Goal: Information Seeking & Learning: Learn about a topic

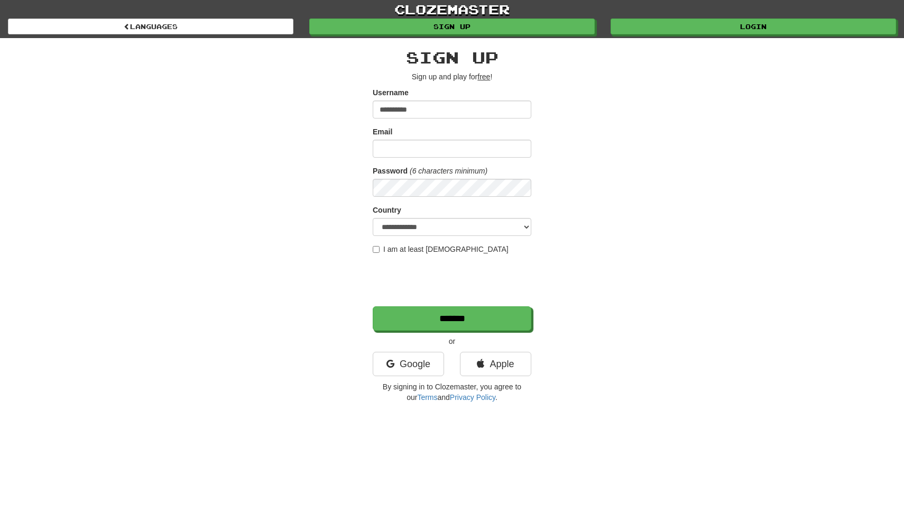
type input "**********"
select select "**"
click at [433, 250] on label "I am at least 16 years old" at bounding box center [441, 249] width 136 height 11
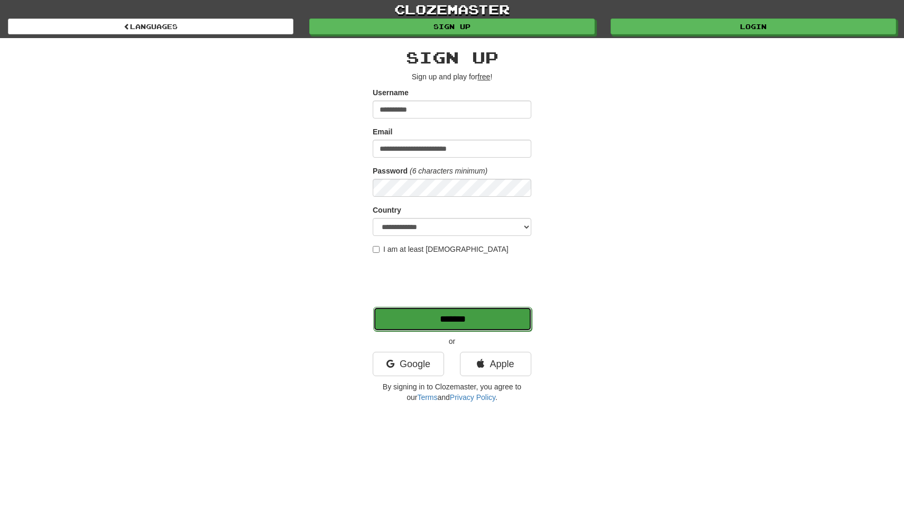
click at [427, 317] on input "*******" at bounding box center [452, 319] width 159 height 24
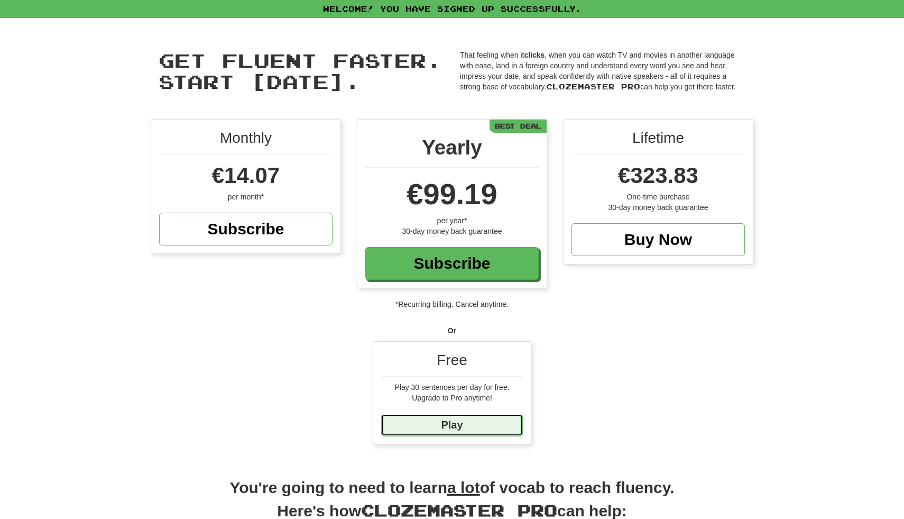
click at [497, 420] on link "Play" at bounding box center [452, 424] width 142 height 23
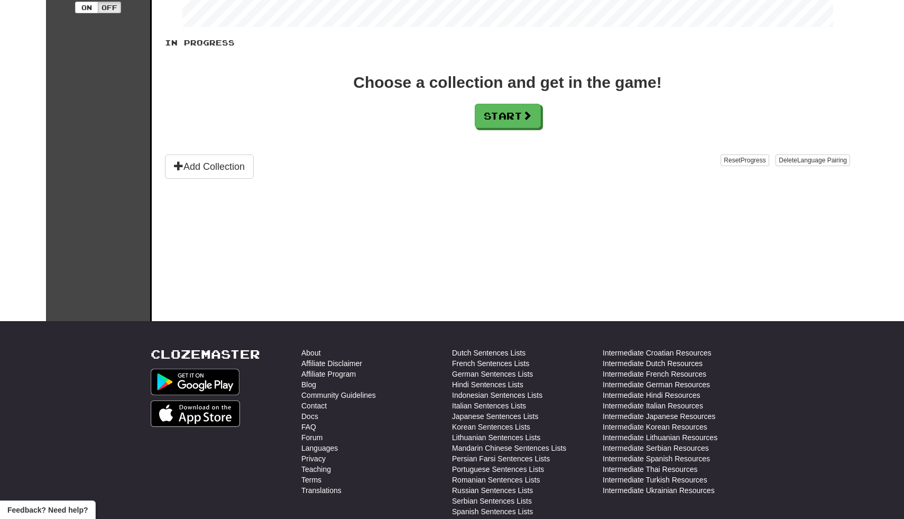
scroll to position [159, 0]
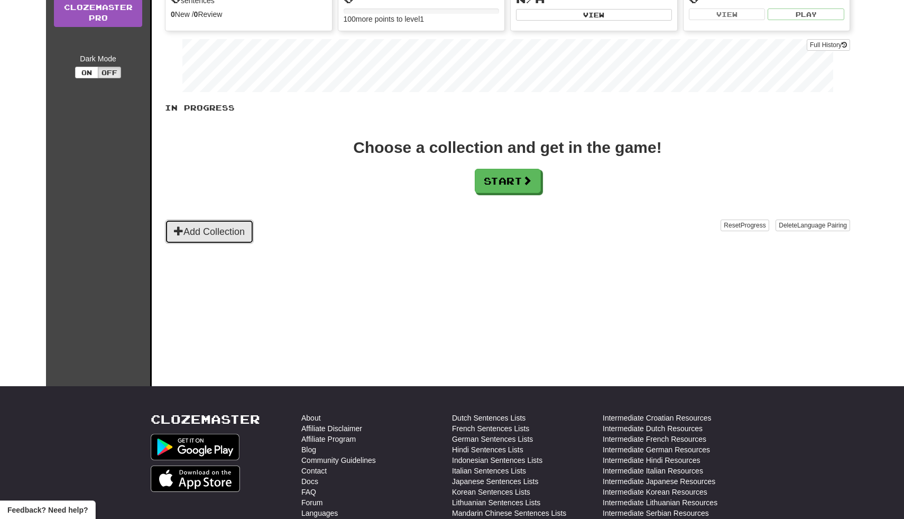
click at [217, 223] on button "Add Collection" at bounding box center [209, 231] width 89 height 24
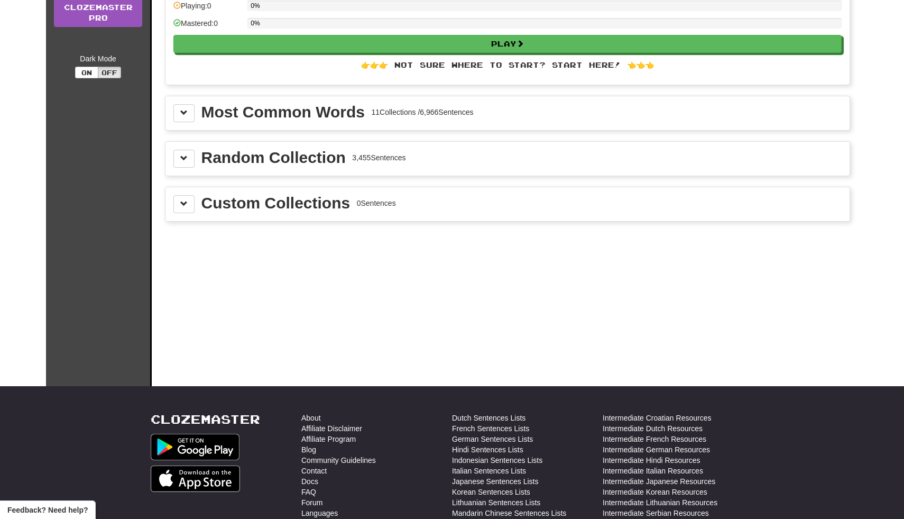
scroll to position [0, 0]
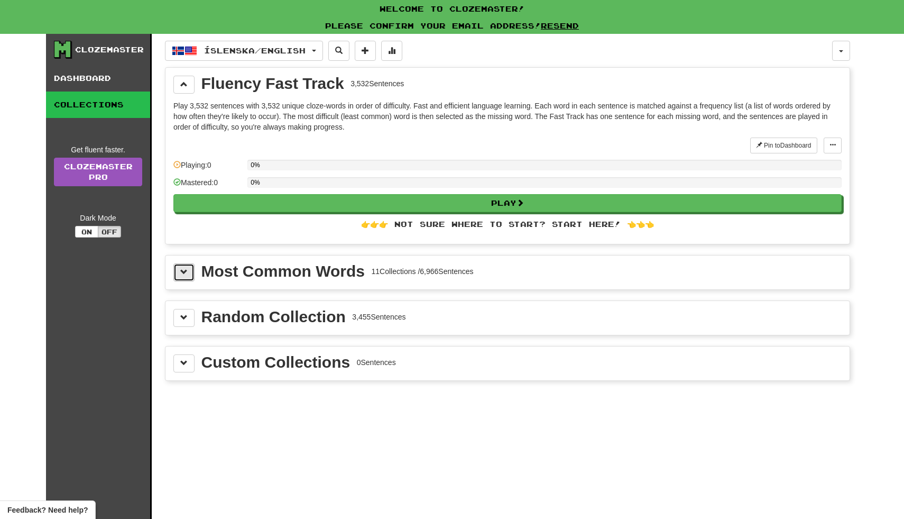
click at [185, 270] on span at bounding box center [183, 271] width 7 height 7
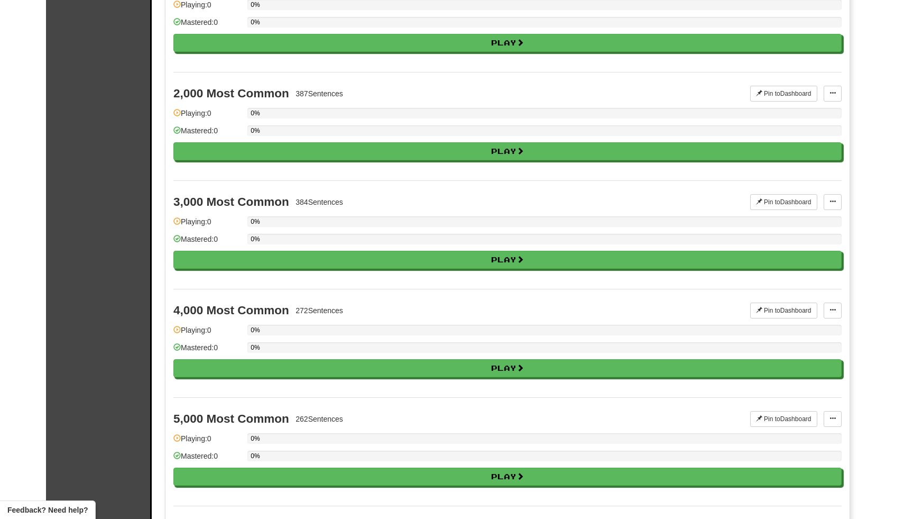
scroll to position [537, 0]
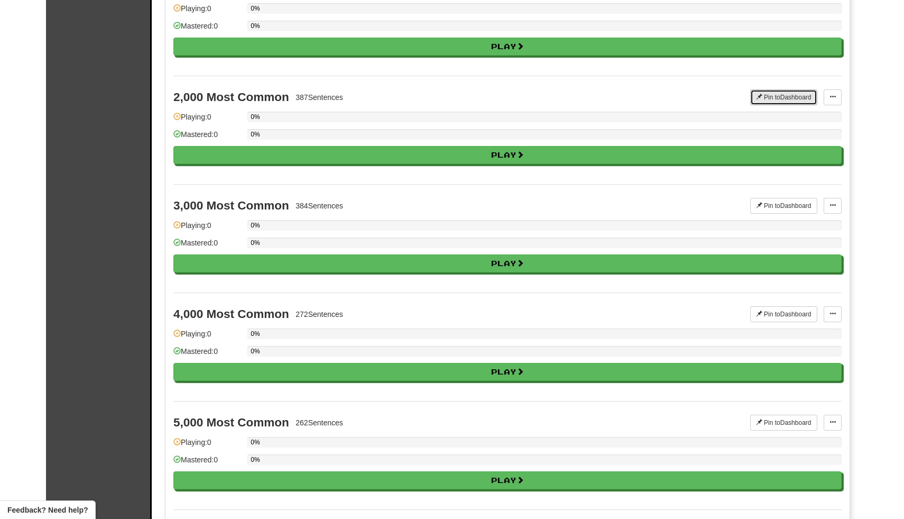
click at [772, 93] on button "Pin to Dashboard" at bounding box center [783, 97] width 67 height 16
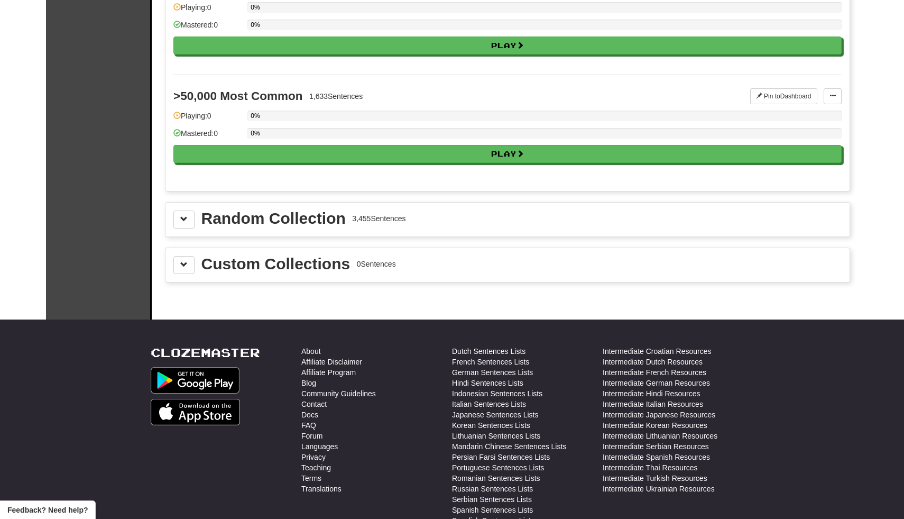
scroll to position [1297, 0]
click at [175, 215] on button at bounding box center [183, 219] width 21 height 18
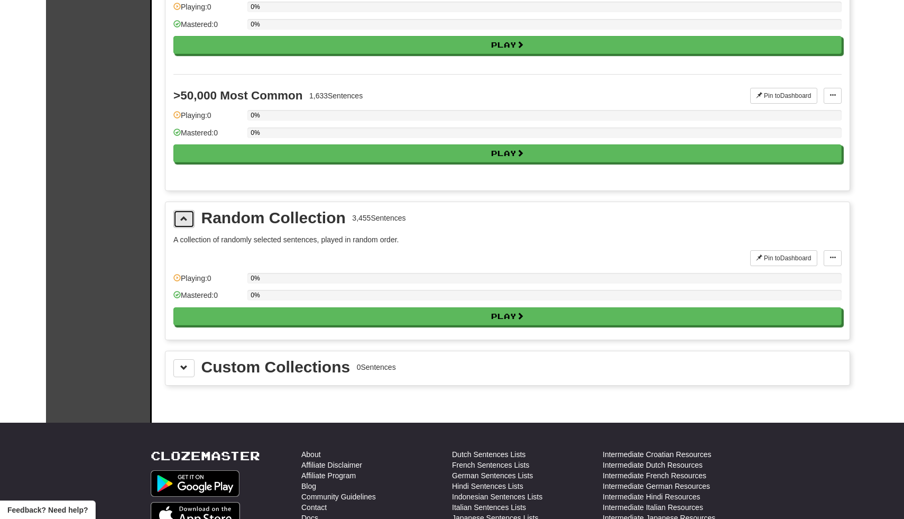
click at [179, 219] on button at bounding box center [183, 219] width 21 height 18
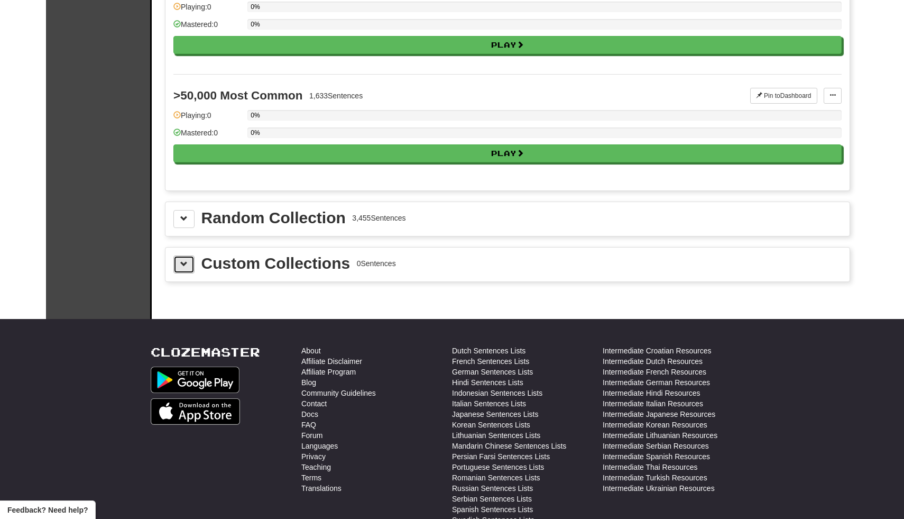
click at [173, 264] on button at bounding box center [183, 264] width 21 height 18
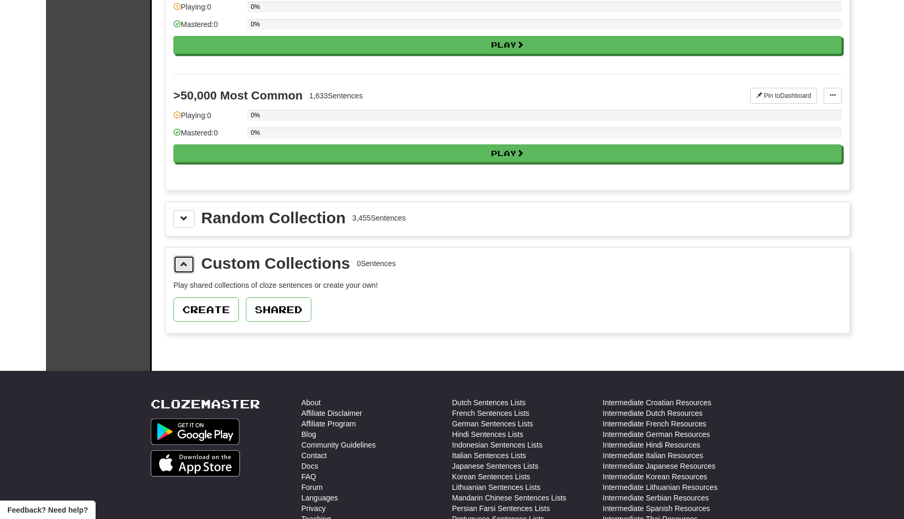
click at [173, 264] on button at bounding box center [183, 264] width 21 height 18
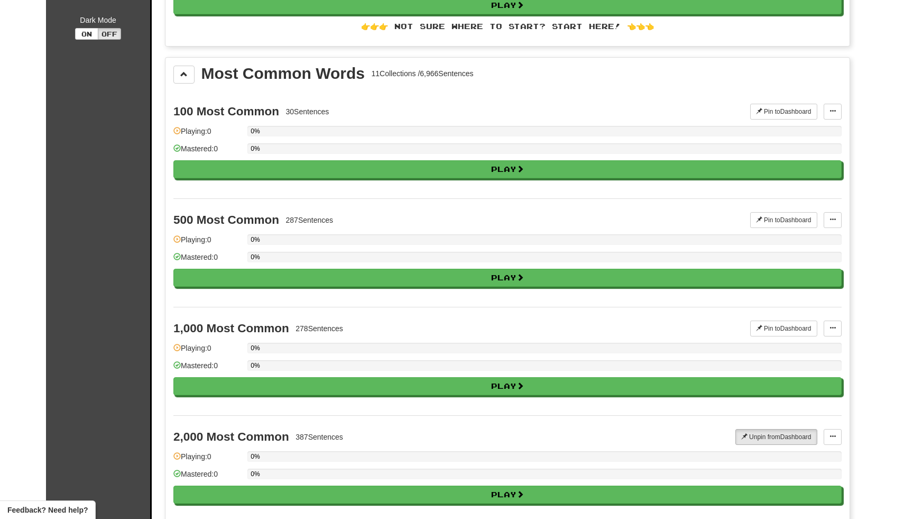
scroll to position [0, 0]
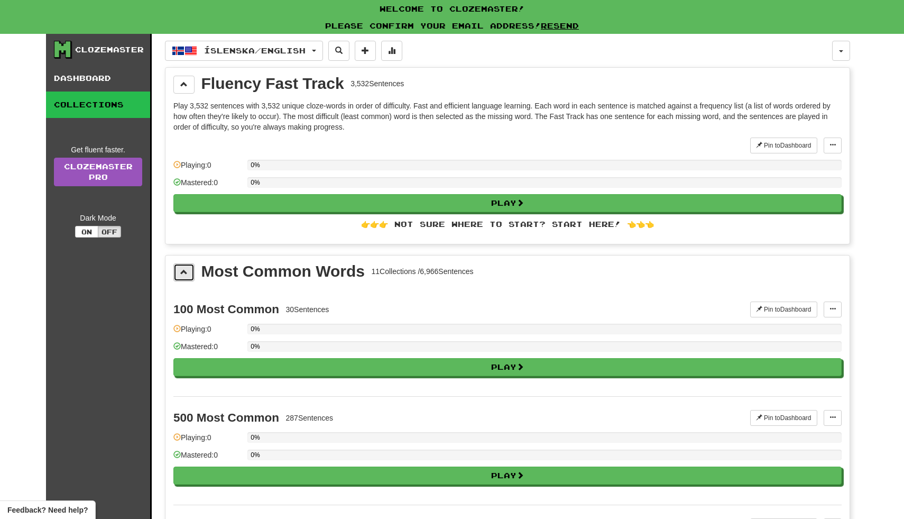
click at [186, 276] on button at bounding box center [183, 272] width 21 height 18
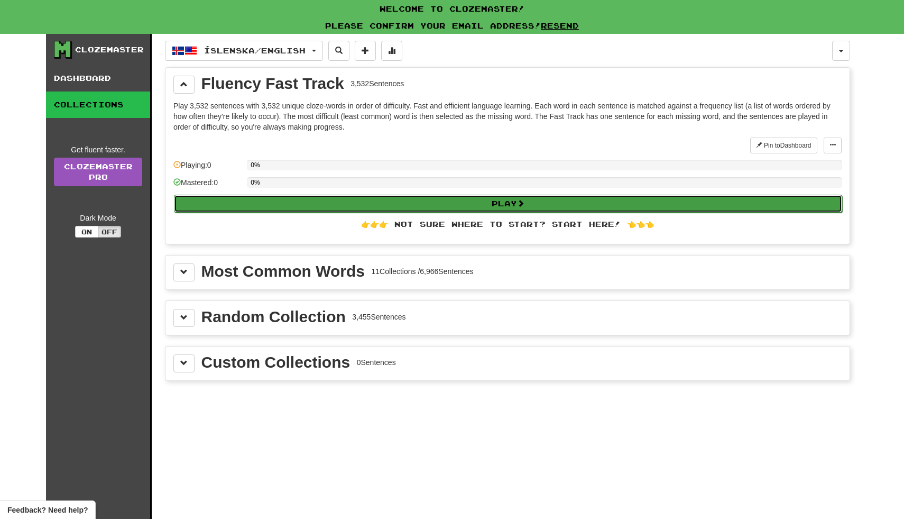
click at [342, 204] on button "Play" at bounding box center [508, 204] width 668 height 18
select select "**"
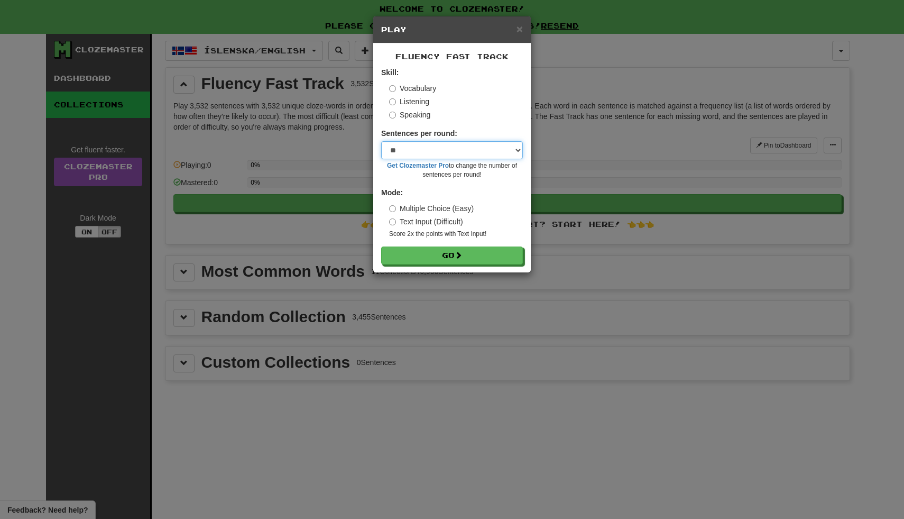
click at [480, 156] on select "* ** ** ** ** ** *** ********" at bounding box center [452, 150] width 142 height 18
click at [463, 254] on span at bounding box center [458, 255] width 7 height 7
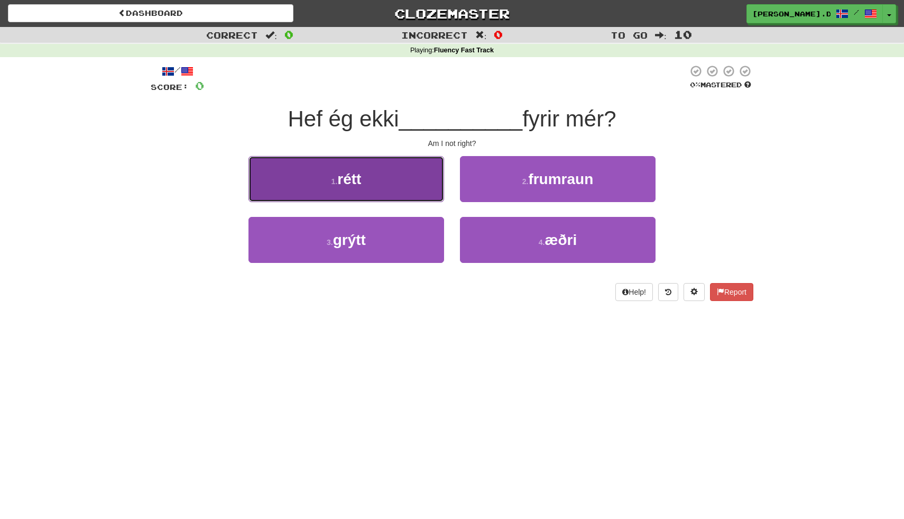
click at [425, 168] on button "1 . rétt" at bounding box center [346, 179] width 196 height 46
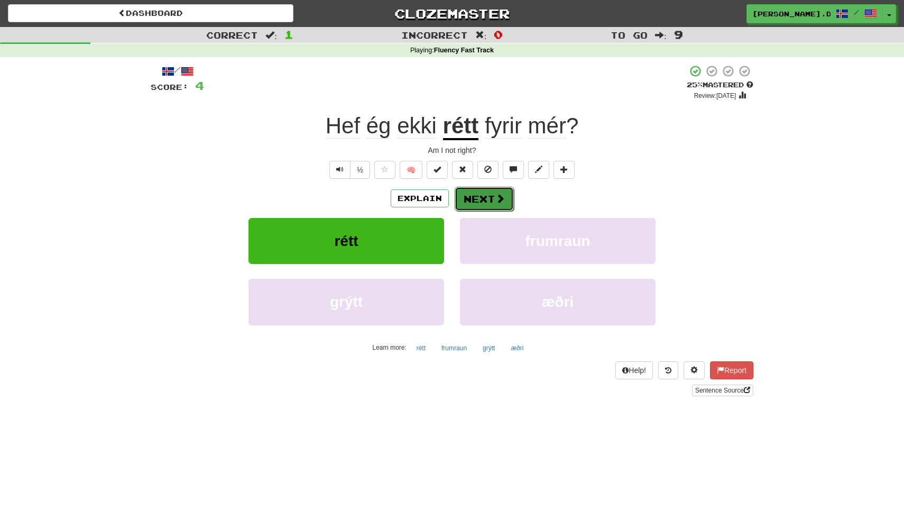
click at [489, 193] on button "Next" at bounding box center [484, 199] width 59 height 24
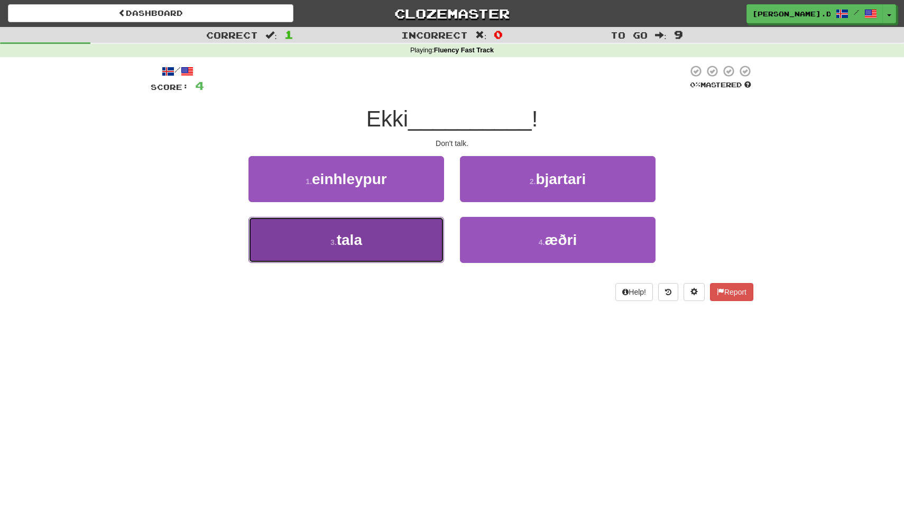
click at [410, 239] on button "3 . tala" at bounding box center [346, 240] width 196 height 46
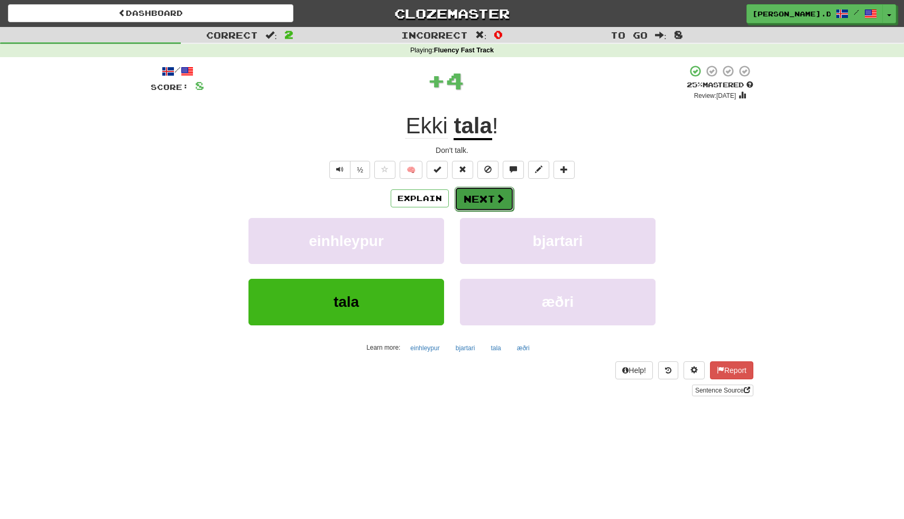
click at [482, 198] on button "Next" at bounding box center [484, 199] width 59 height 24
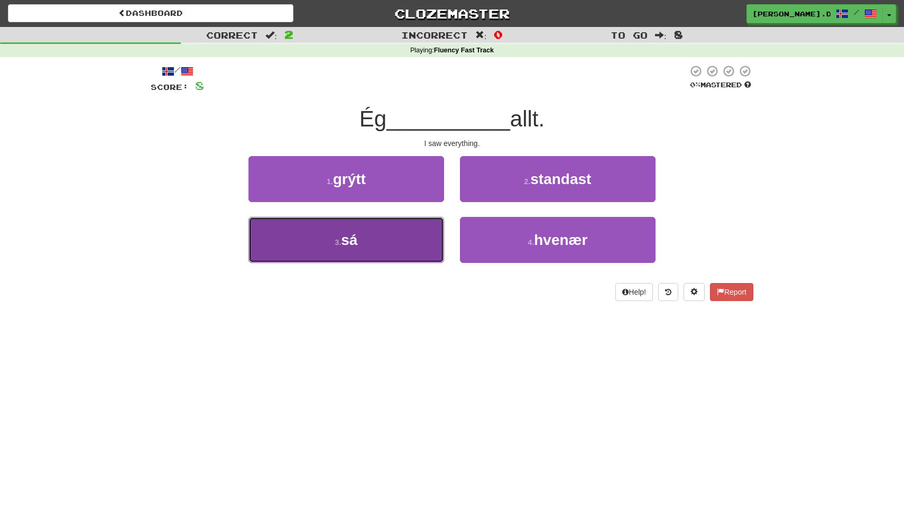
click at [424, 238] on button "3 . sá" at bounding box center [346, 240] width 196 height 46
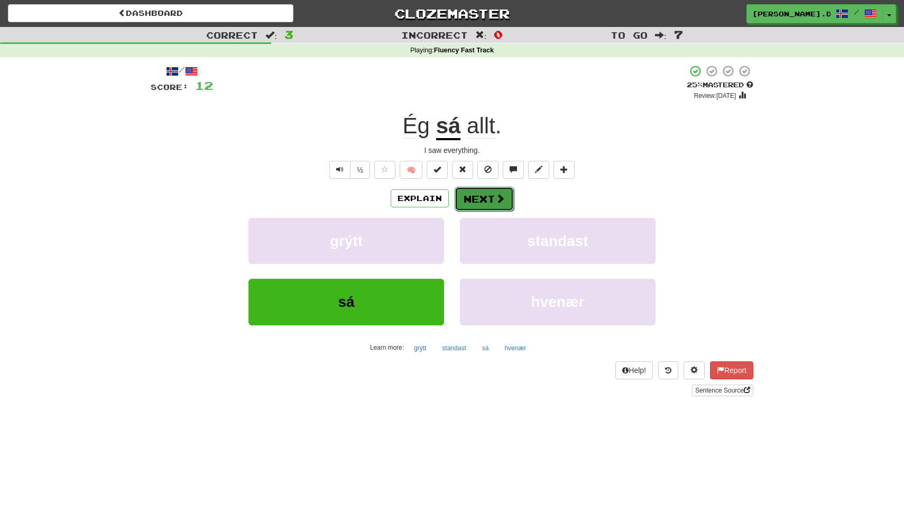
click at [494, 208] on button "Next" at bounding box center [484, 199] width 59 height 24
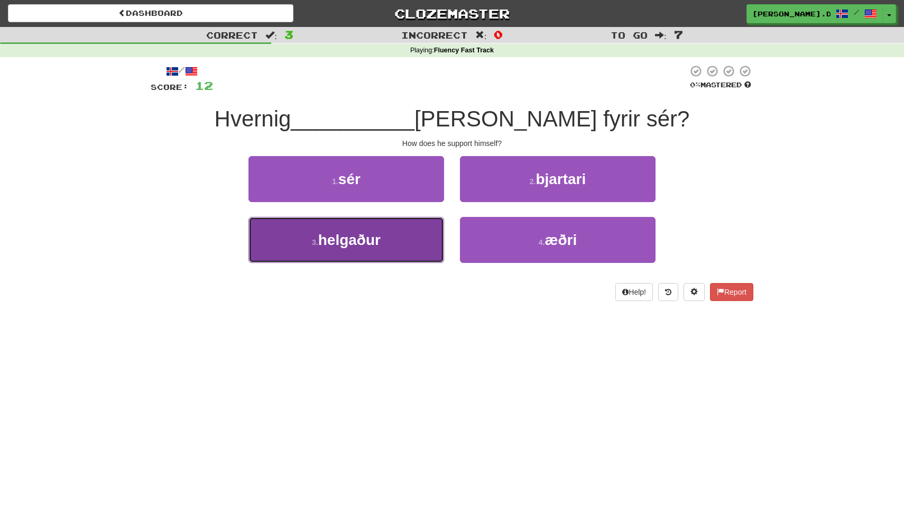
click at [387, 223] on button "3 . helgaður" at bounding box center [346, 240] width 196 height 46
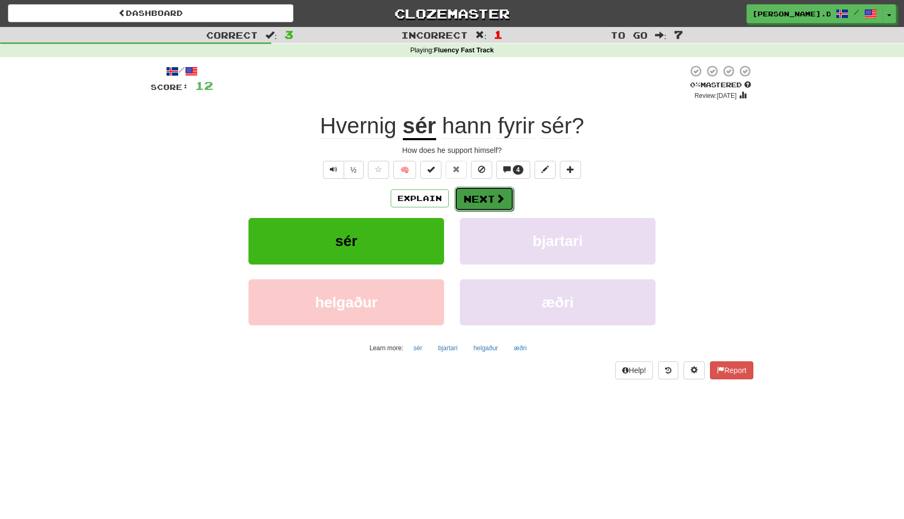
click at [475, 201] on button "Next" at bounding box center [484, 199] width 59 height 24
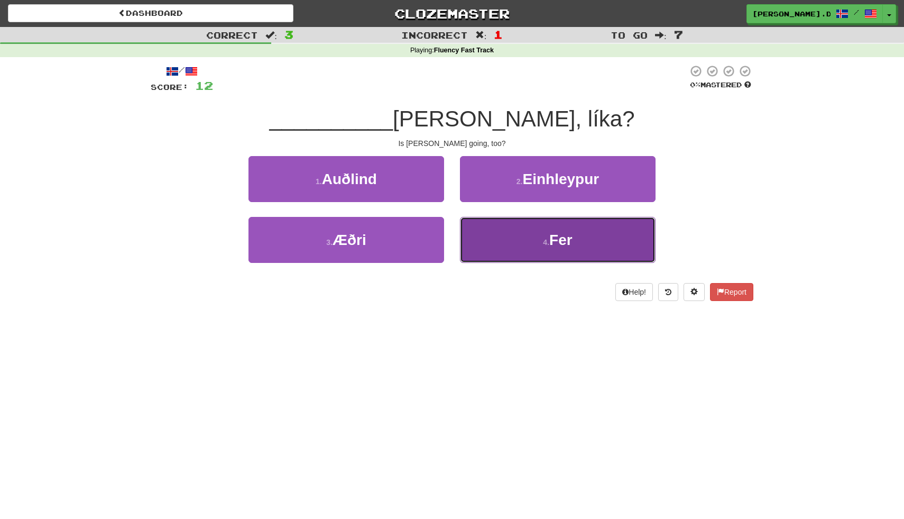
click at [526, 243] on button "4 . Fer" at bounding box center [558, 240] width 196 height 46
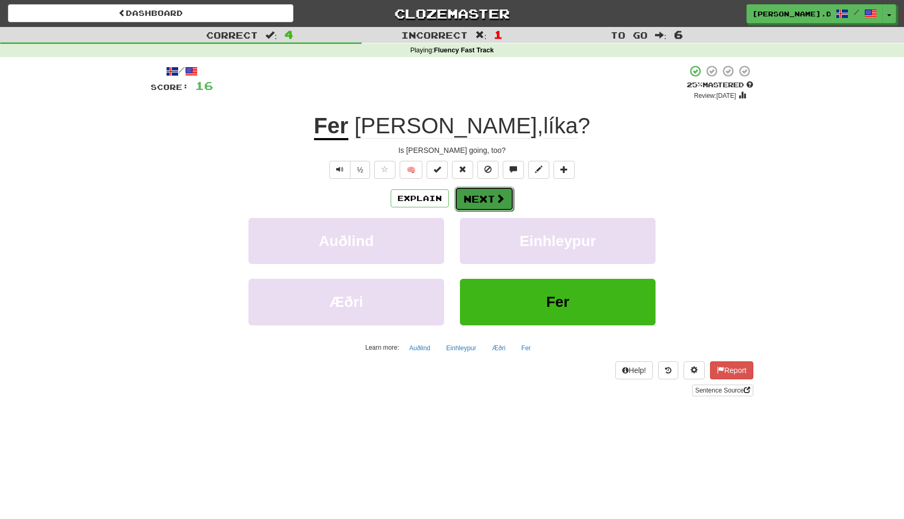
click at [503, 191] on button "Next" at bounding box center [484, 199] width 59 height 24
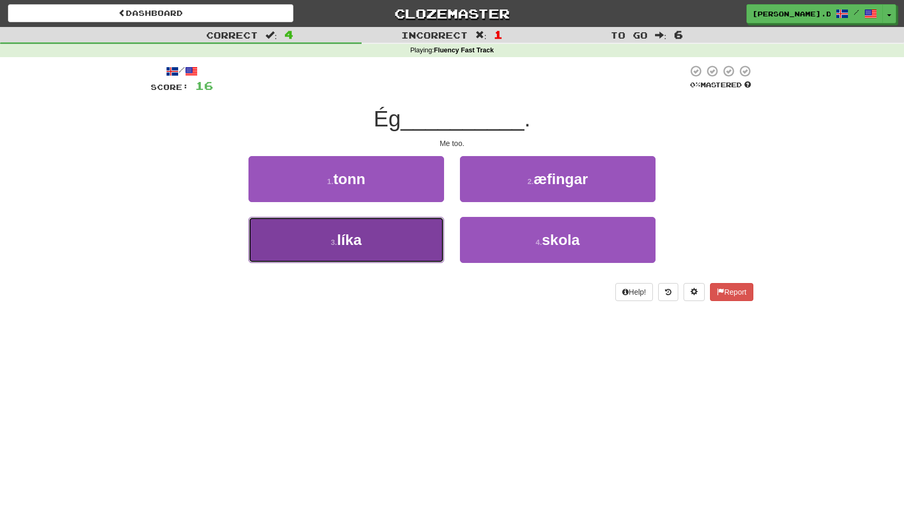
click at [410, 250] on button "3 . líka" at bounding box center [346, 240] width 196 height 46
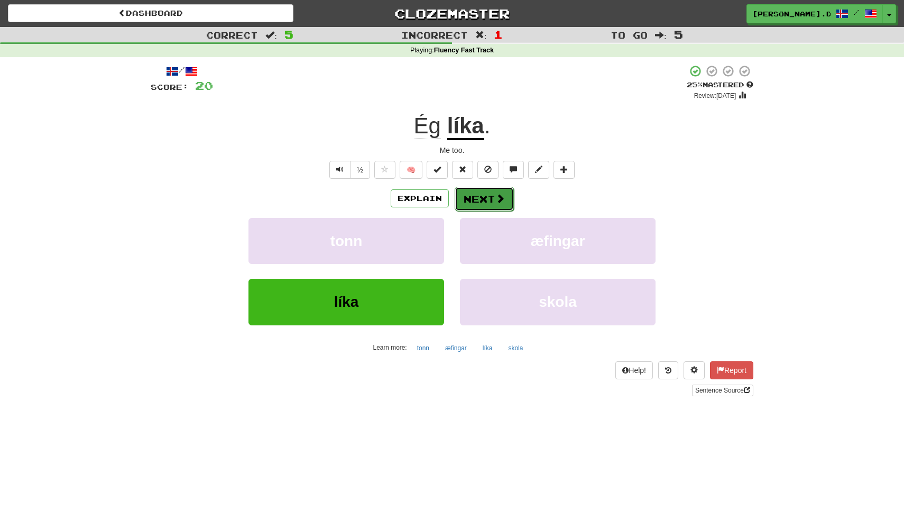
click at [487, 205] on button "Next" at bounding box center [484, 199] width 59 height 24
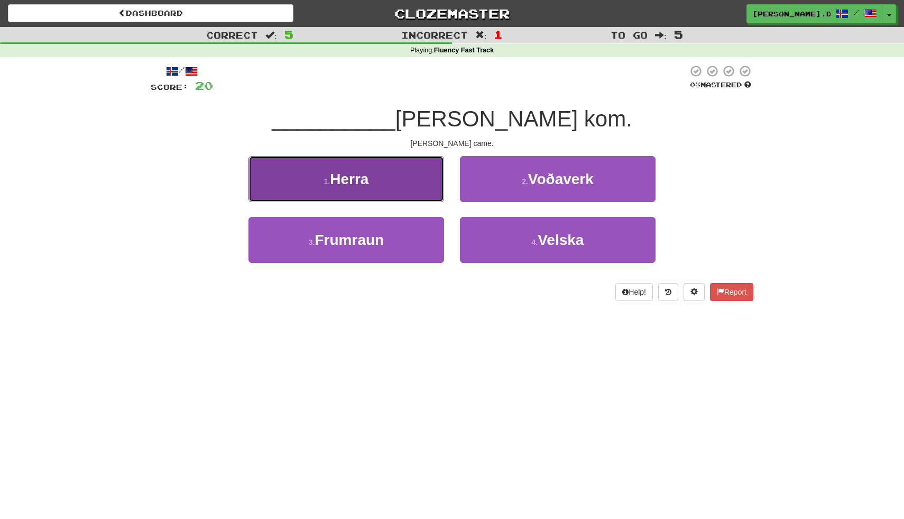
click at [402, 176] on button "1 . Herra" at bounding box center [346, 179] width 196 height 46
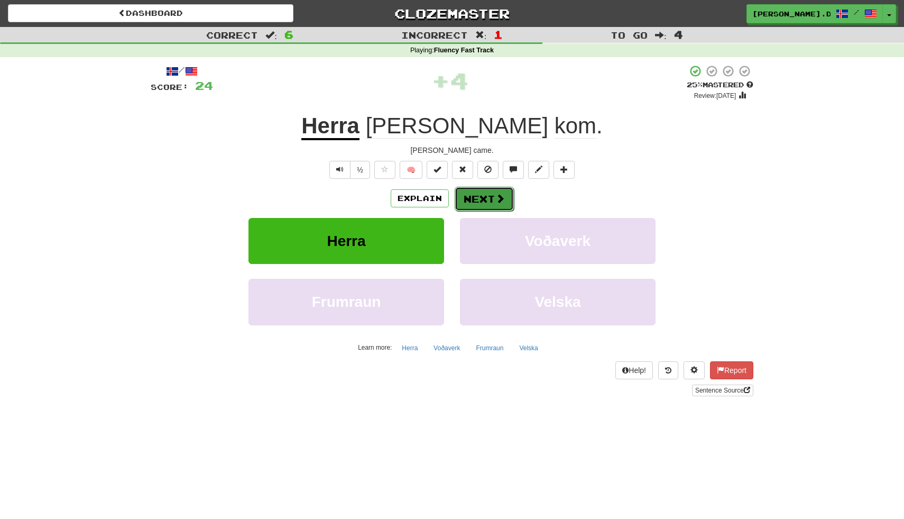
click at [477, 201] on button "Next" at bounding box center [484, 199] width 59 height 24
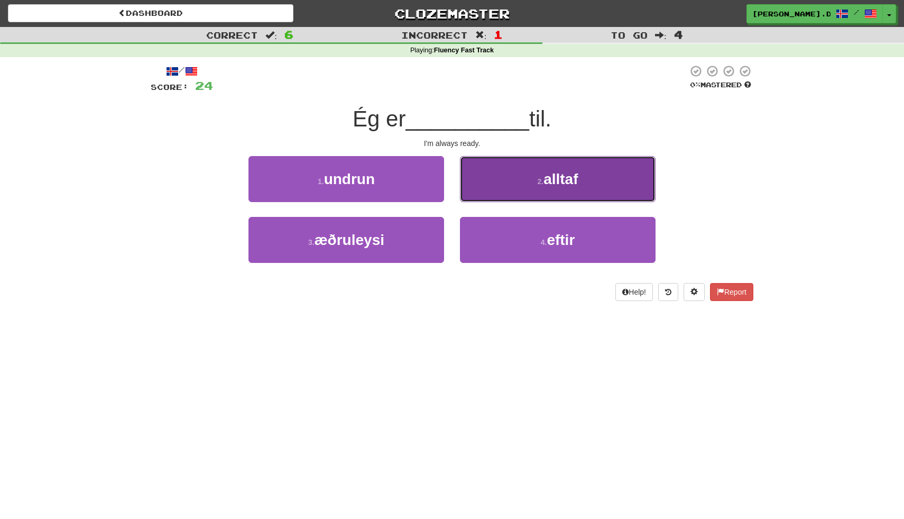
click at [526, 169] on button "2 . alltaf" at bounding box center [558, 179] width 196 height 46
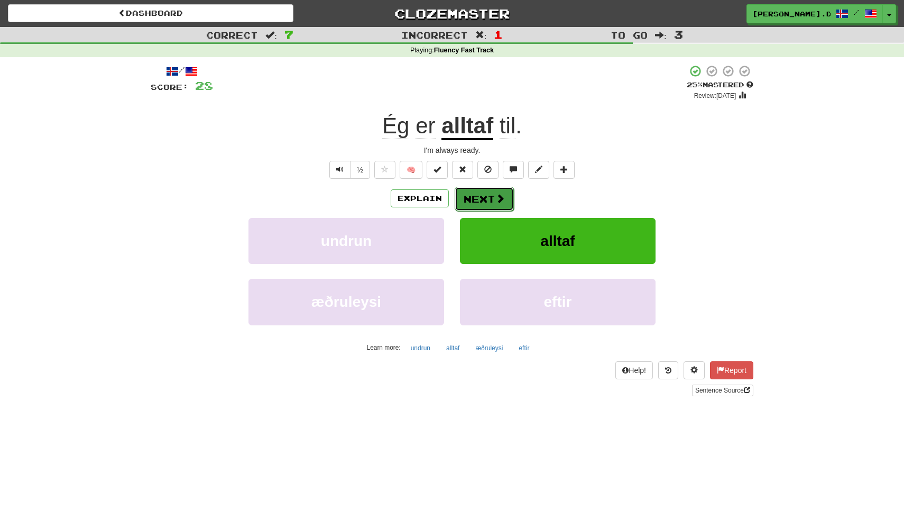
click at [476, 196] on button "Next" at bounding box center [484, 199] width 59 height 24
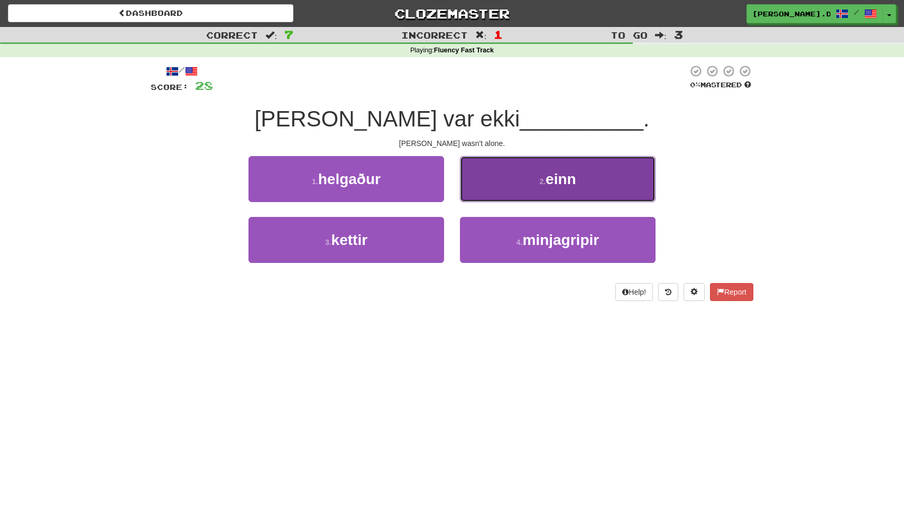
click at [523, 185] on button "2 . einn" at bounding box center [558, 179] width 196 height 46
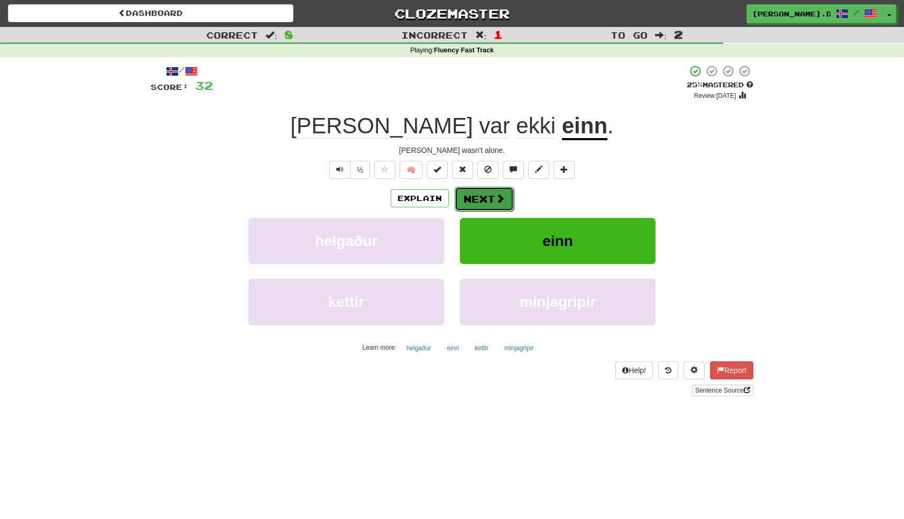
click at [485, 198] on button "Next" at bounding box center [484, 199] width 59 height 24
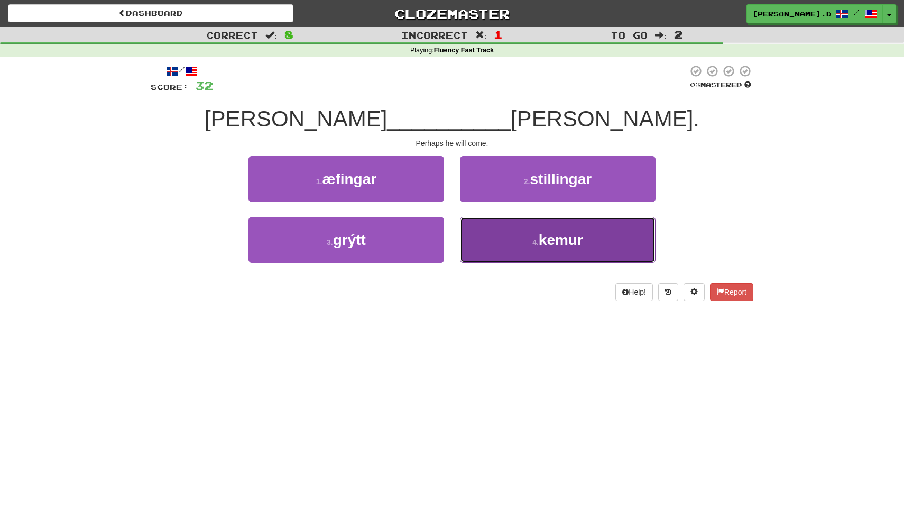
click at [503, 239] on button "4 . kemur" at bounding box center [558, 240] width 196 height 46
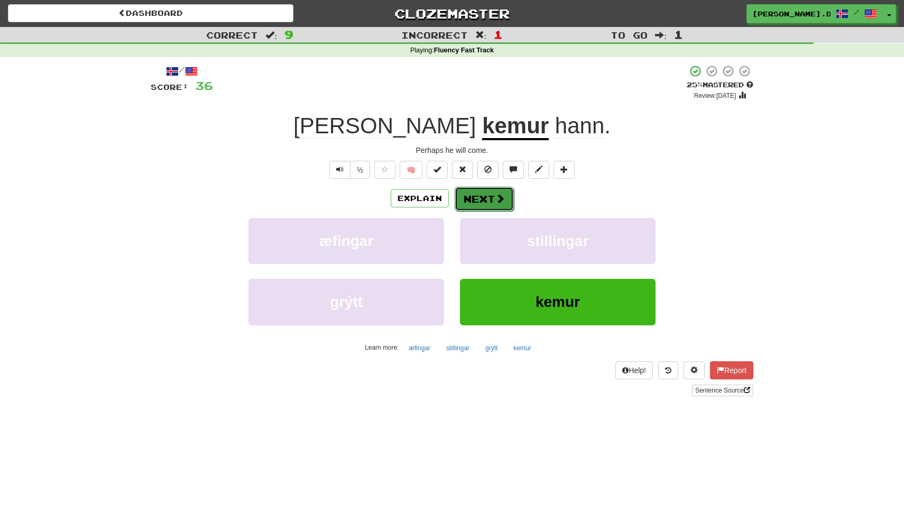
click at [484, 204] on button "Next" at bounding box center [484, 199] width 59 height 24
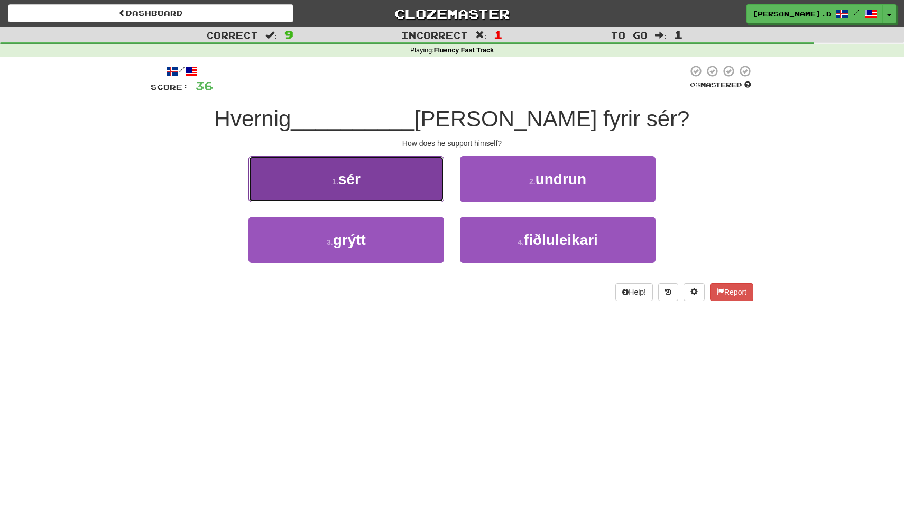
click at [416, 177] on button "1 . sér" at bounding box center [346, 179] width 196 height 46
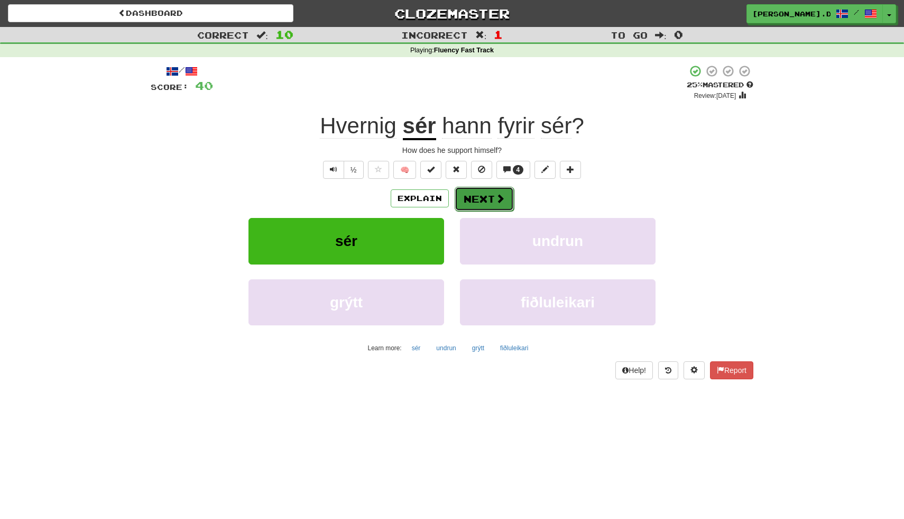
click at [469, 188] on button "Next" at bounding box center [484, 199] width 59 height 24
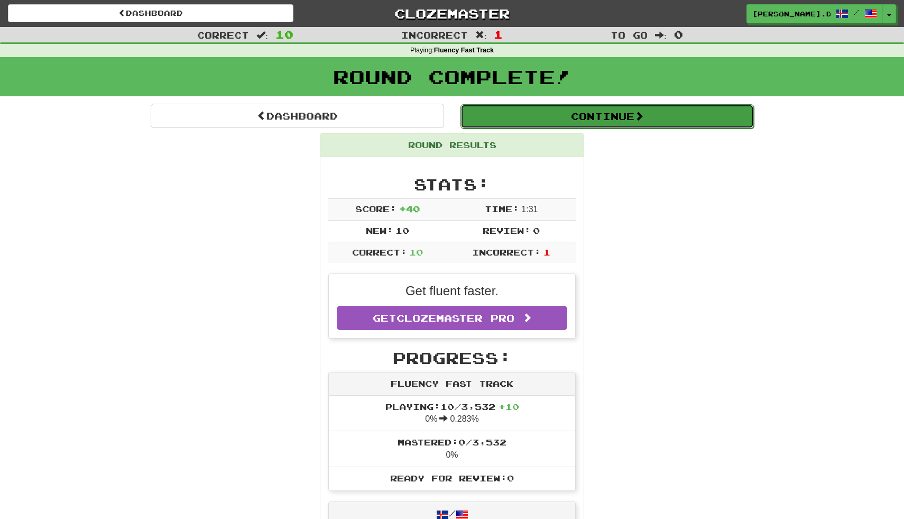
click at [621, 109] on button "Continue" at bounding box center [606, 116] width 293 height 24
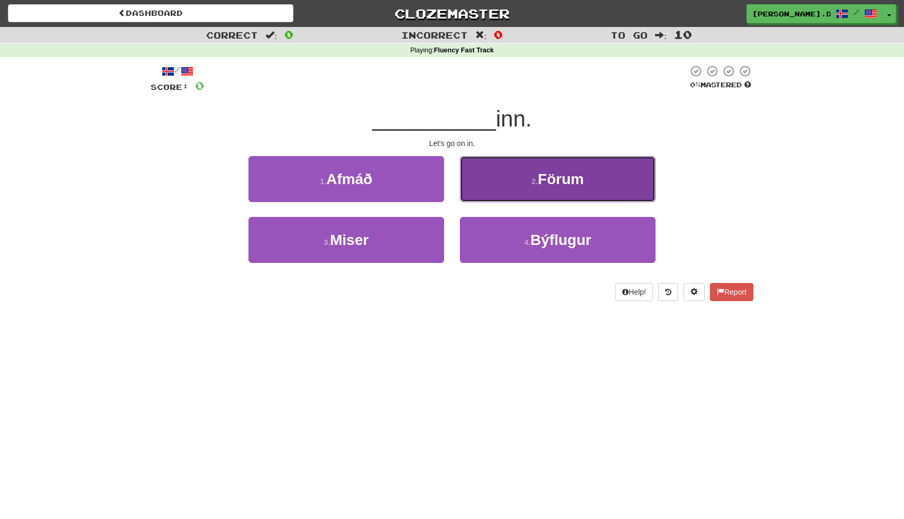
click at [598, 168] on button "2 . Förum" at bounding box center [558, 179] width 196 height 46
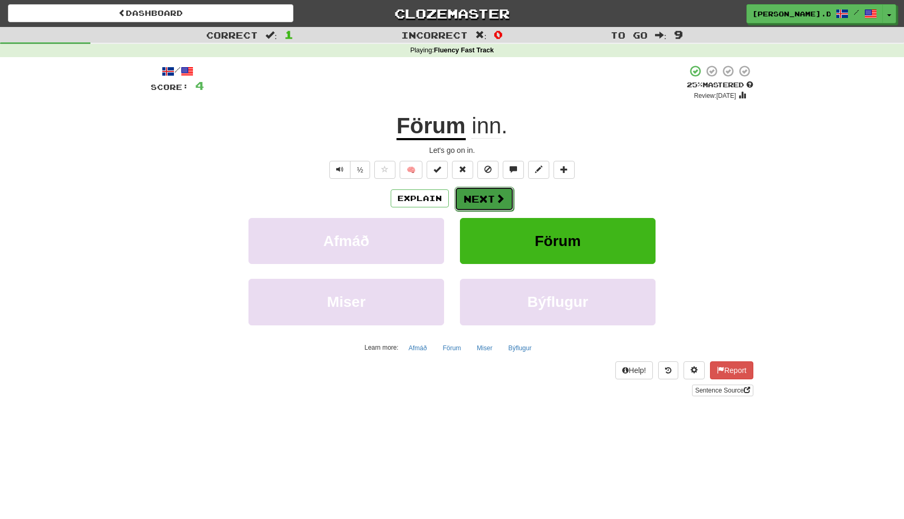
click at [484, 201] on button "Next" at bounding box center [484, 199] width 59 height 24
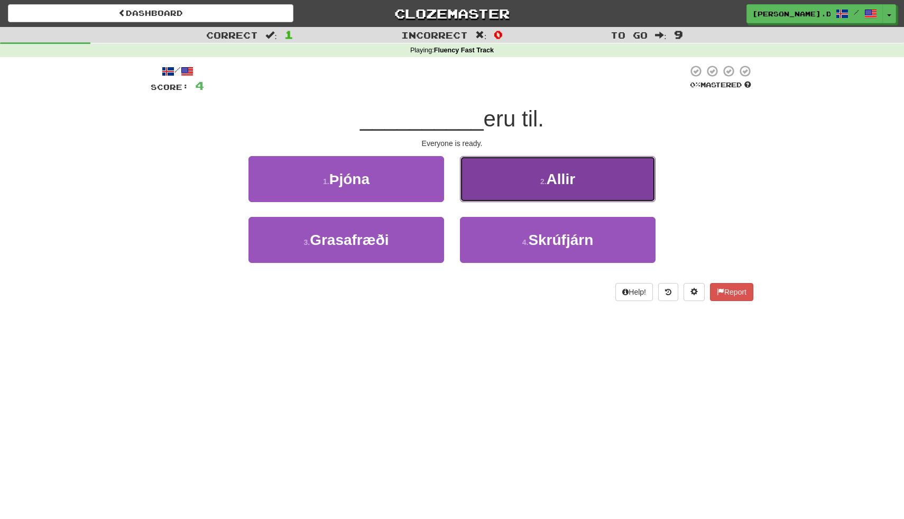
click at [537, 195] on button "2 . Allir" at bounding box center [558, 179] width 196 height 46
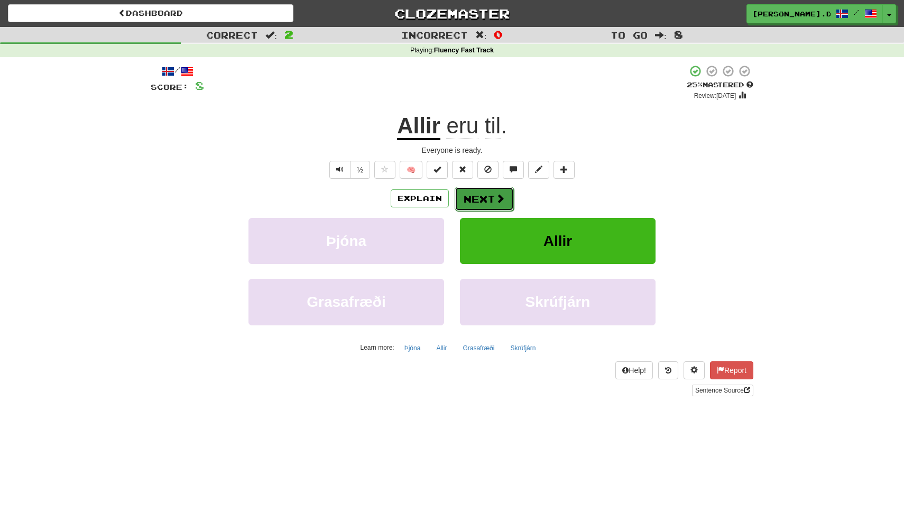
click at [488, 206] on button "Next" at bounding box center [484, 199] width 59 height 24
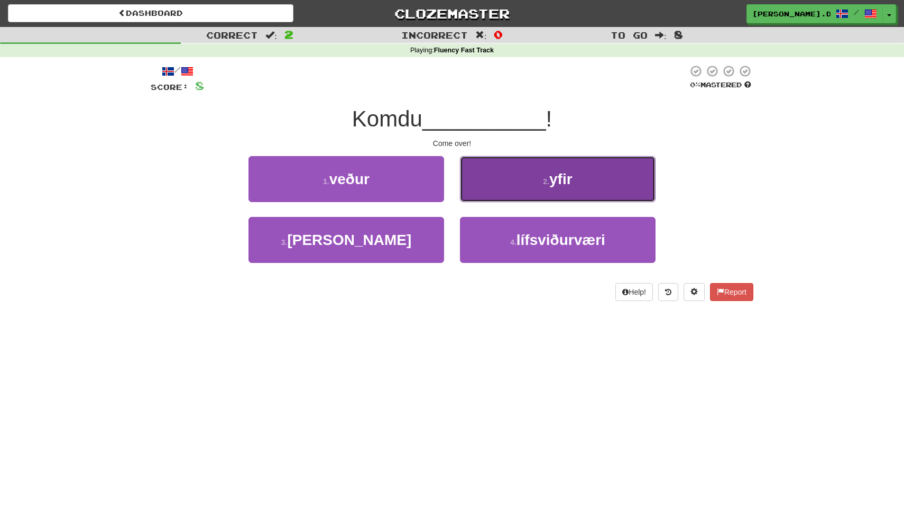
click at [525, 183] on button "2 . yfir" at bounding box center [558, 179] width 196 height 46
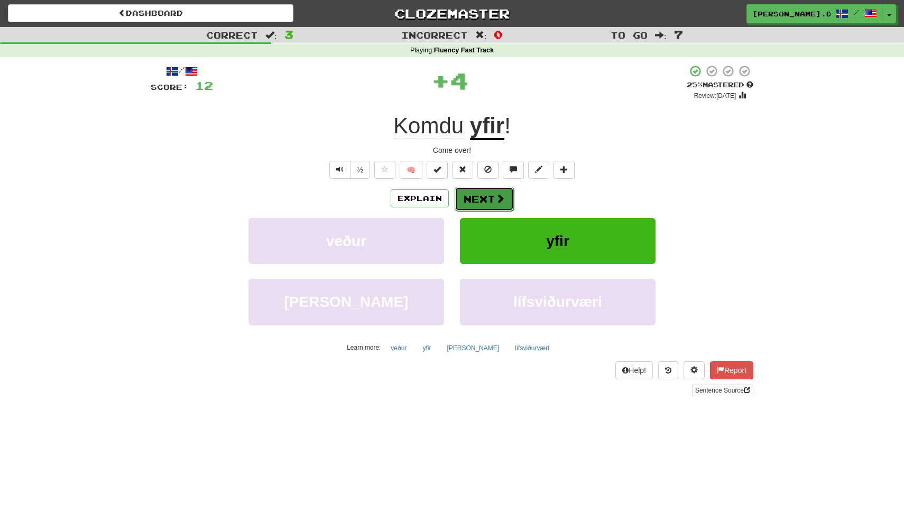
click at [480, 195] on button "Next" at bounding box center [484, 199] width 59 height 24
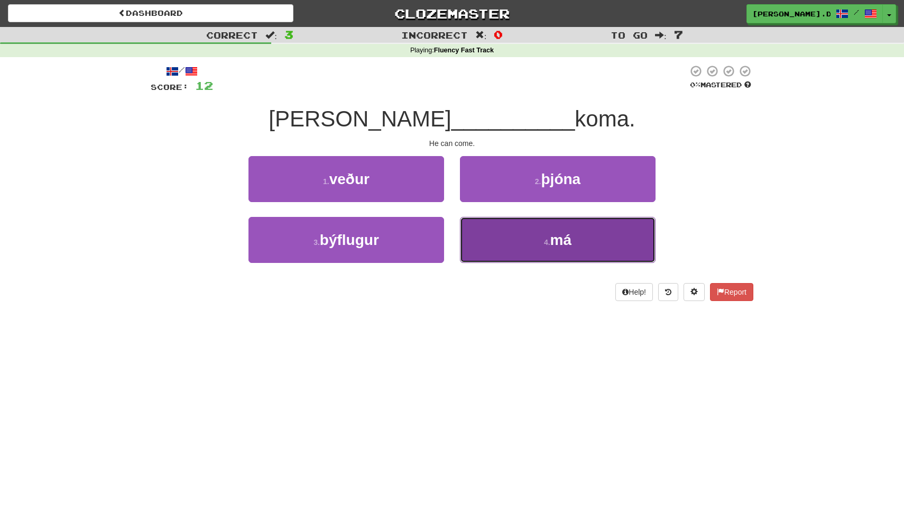
click at [499, 253] on button "4 . má" at bounding box center [558, 240] width 196 height 46
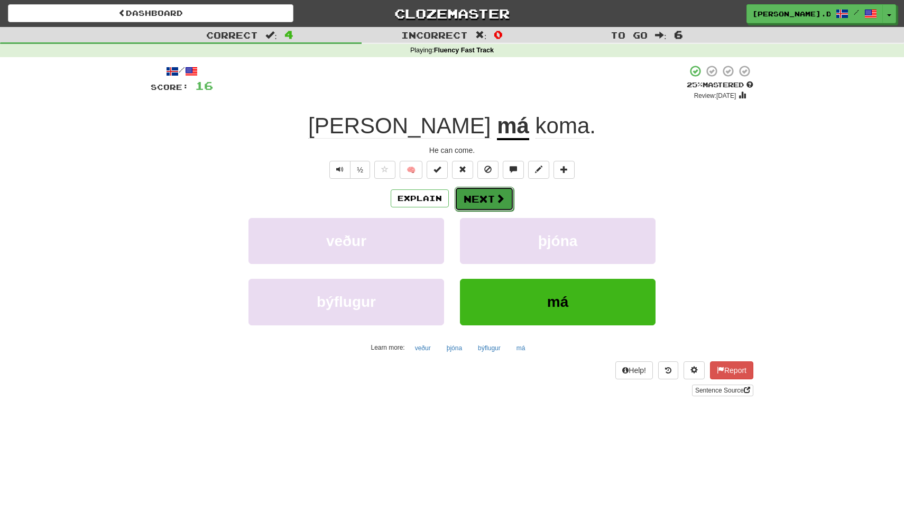
click at [498, 197] on span at bounding box center [500, 198] width 10 height 10
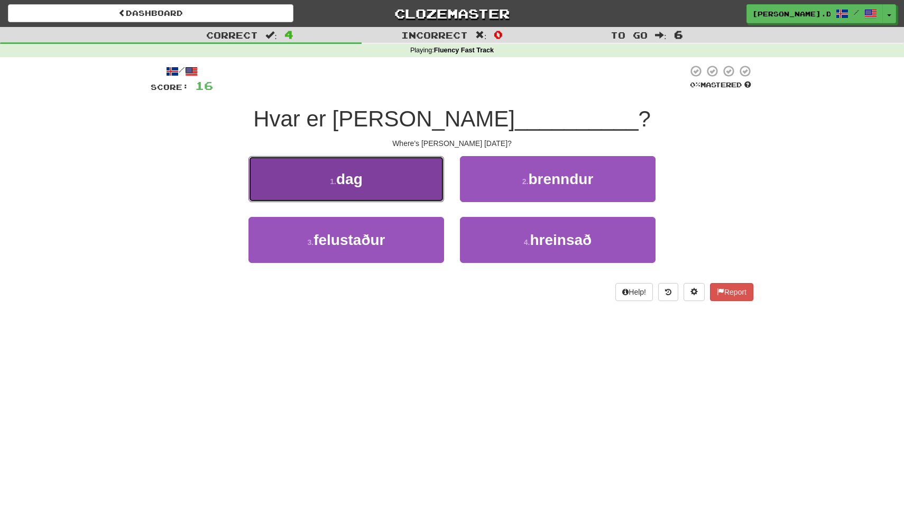
click at [433, 187] on button "1 . dag" at bounding box center [346, 179] width 196 height 46
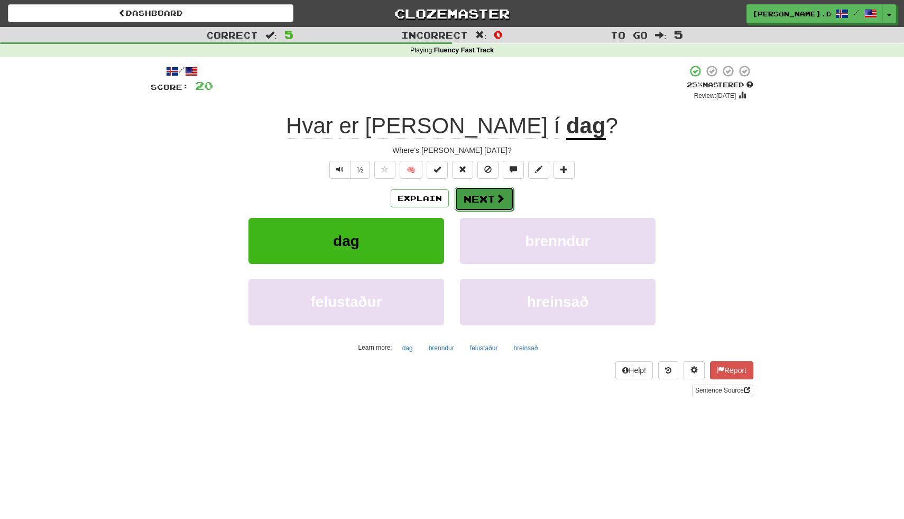
click at [490, 198] on button "Next" at bounding box center [484, 199] width 59 height 24
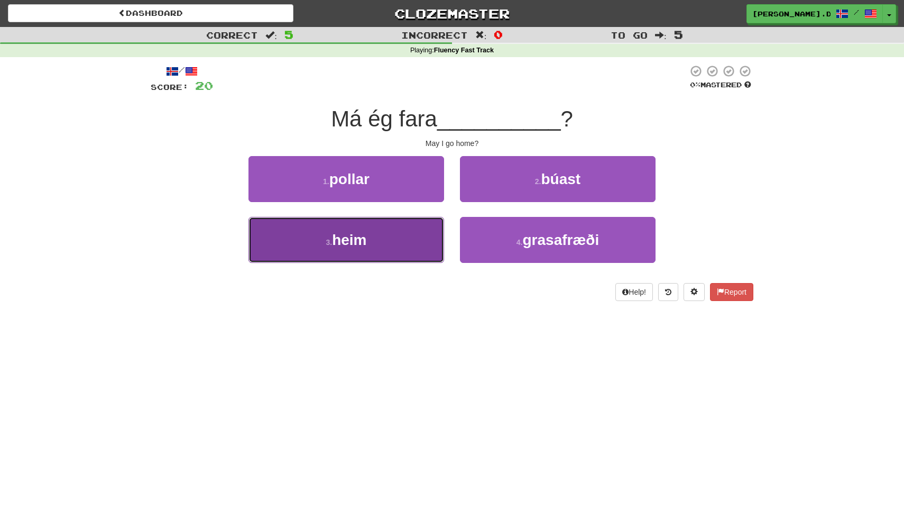
click at [408, 254] on button "3 . heim" at bounding box center [346, 240] width 196 height 46
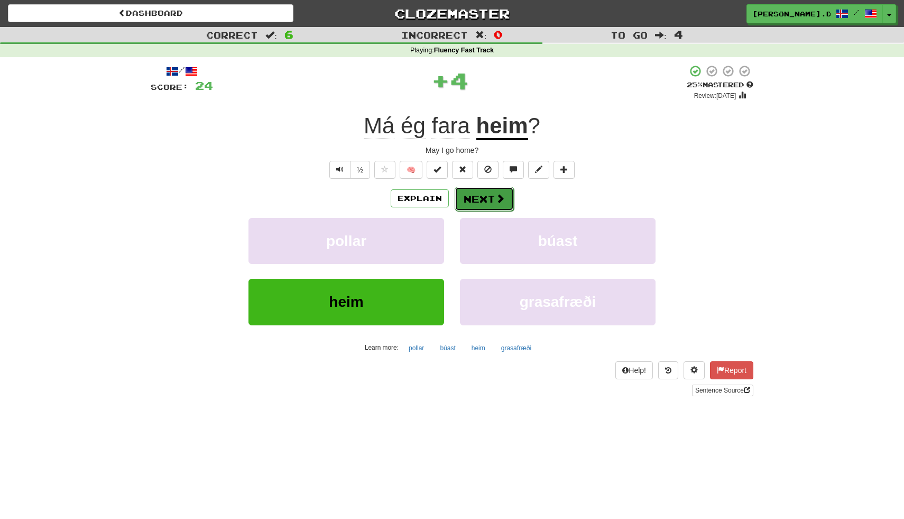
click at [500, 203] on span at bounding box center [500, 198] width 10 height 10
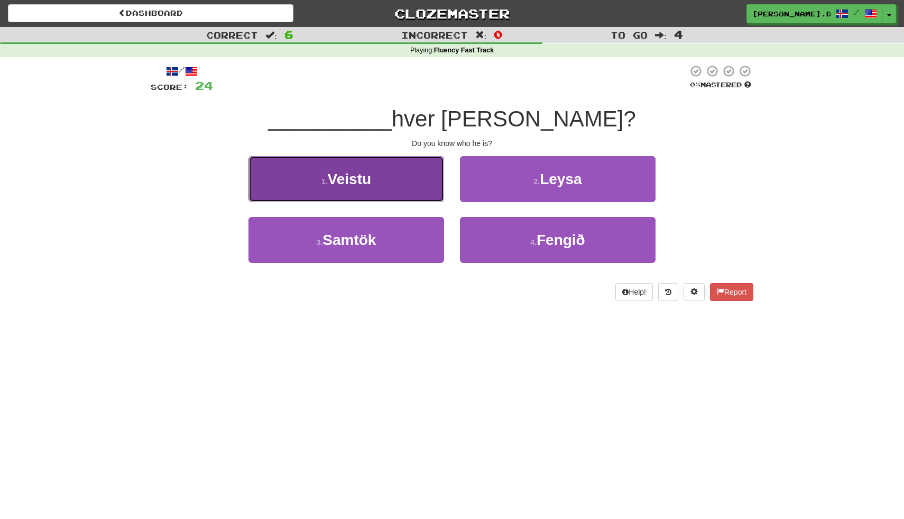
click at [393, 183] on button "1 . Veistu" at bounding box center [346, 179] width 196 height 46
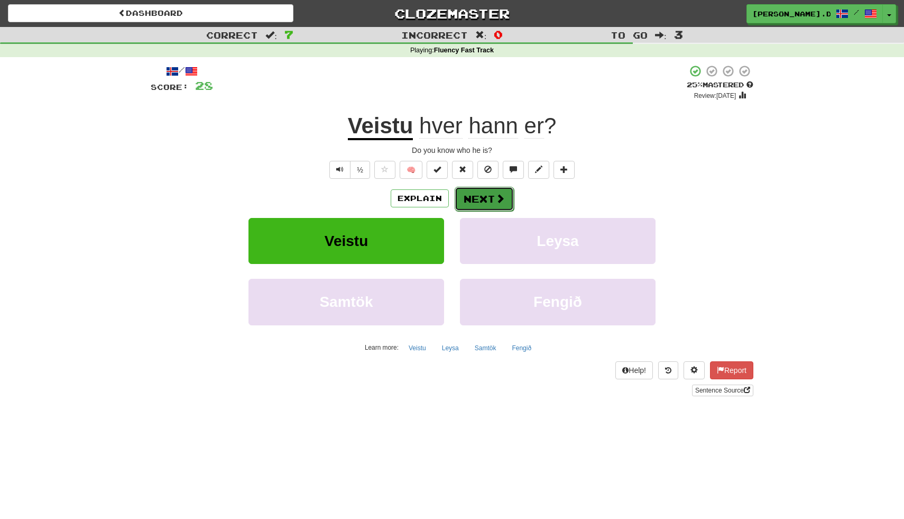
click at [493, 201] on button "Next" at bounding box center [484, 199] width 59 height 24
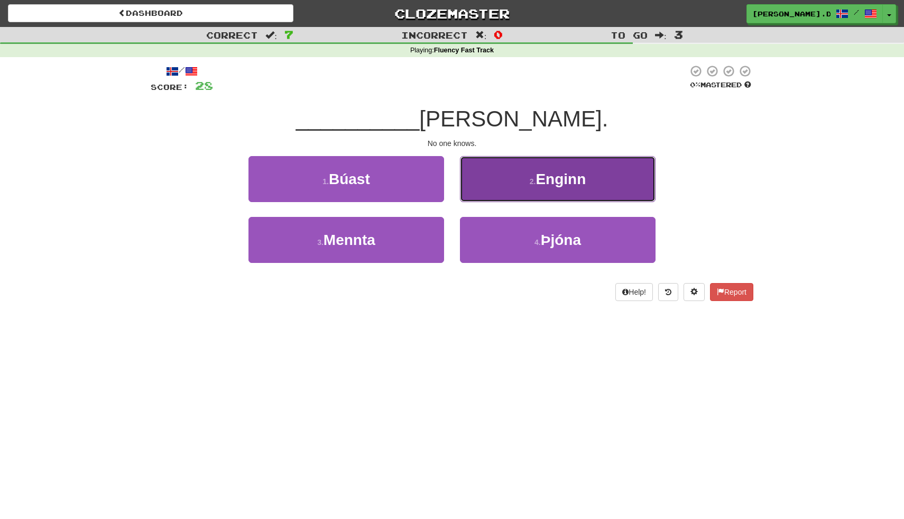
click at [546, 192] on button "2 . Enginn" at bounding box center [558, 179] width 196 height 46
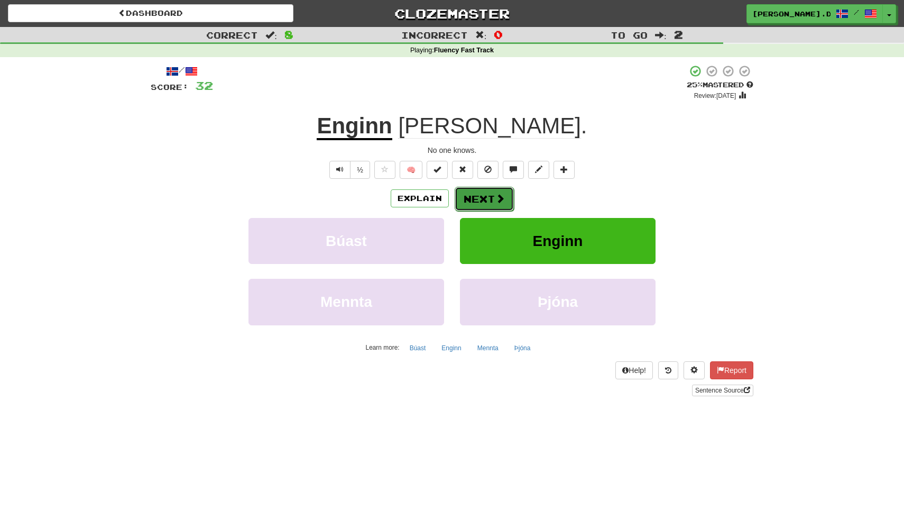
click at [495, 193] on span at bounding box center [500, 198] width 10 height 10
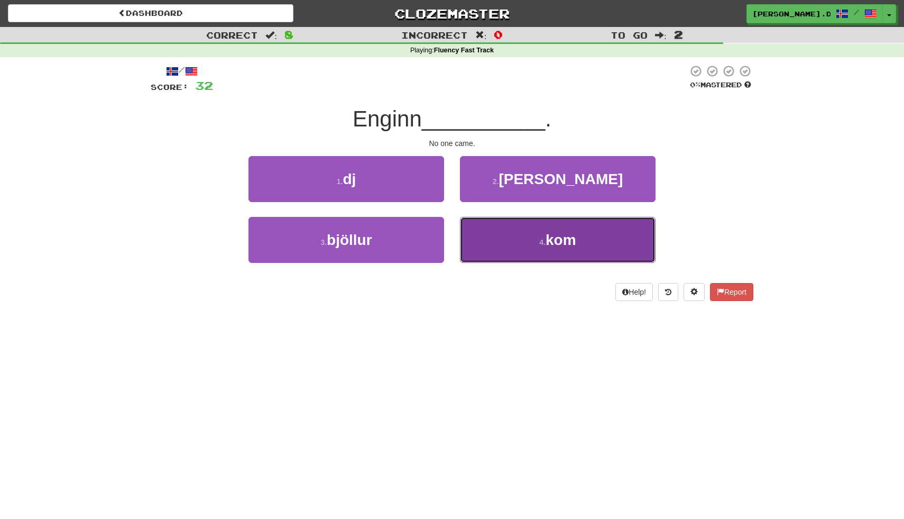
click at [502, 236] on button "4 . kom" at bounding box center [558, 240] width 196 height 46
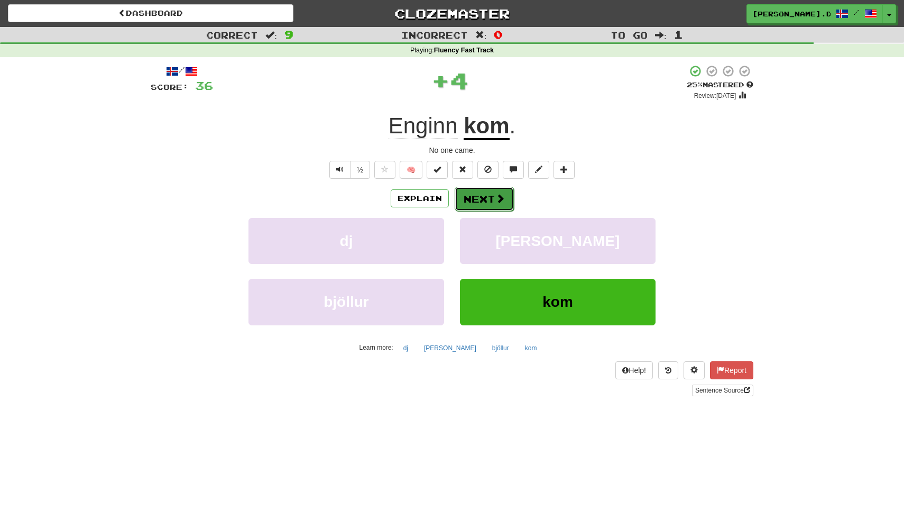
click at [482, 200] on button "Next" at bounding box center [484, 199] width 59 height 24
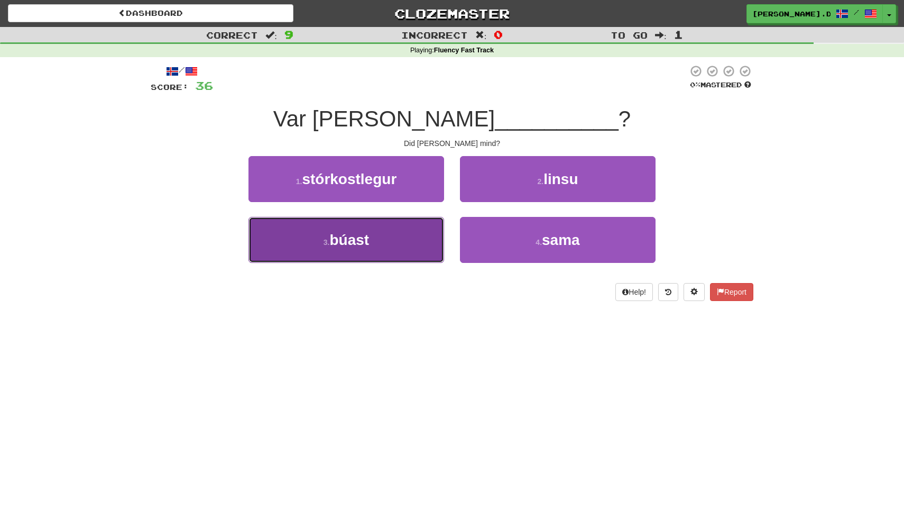
click at [373, 255] on button "3 . búast" at bounding box center [346, 240] width 196 height 46
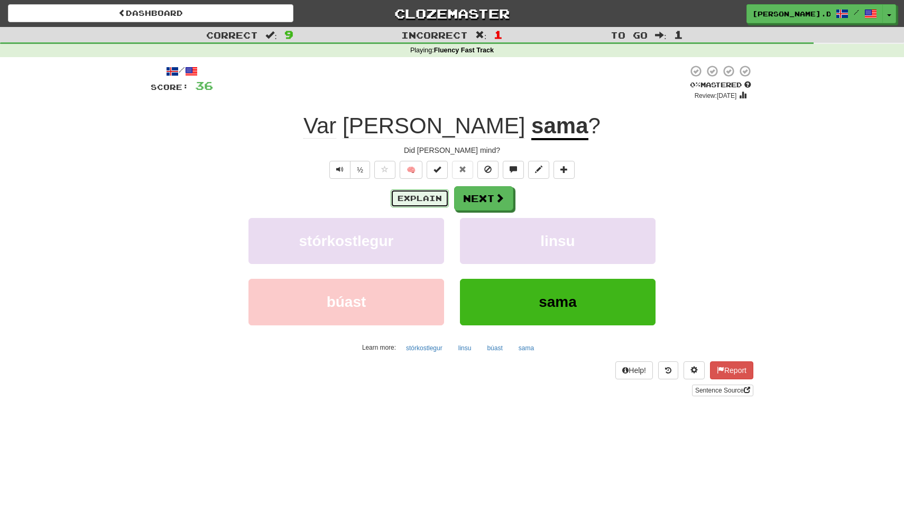
click at [426, 197] on button "Explain" at bounding box center [420, 198] width 58 height 18
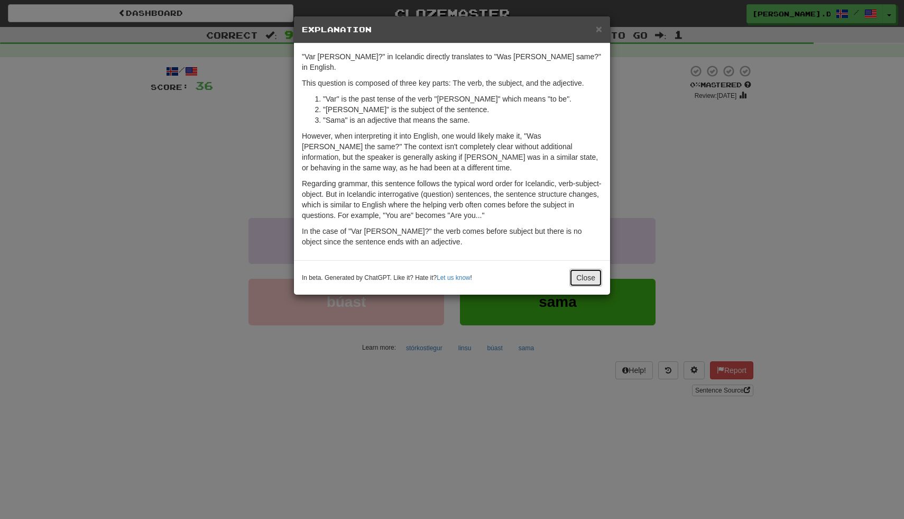
click at [588, 272] on button "Close" at bounding box center [585, 278] width 33 height 18
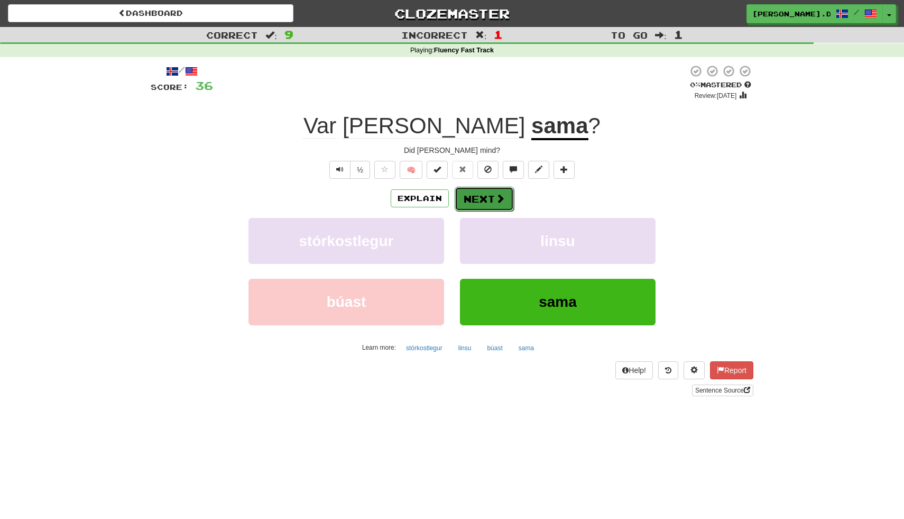
click at [484, 191] on button "Next" at bounding box center [484, 199] width 59 height 24
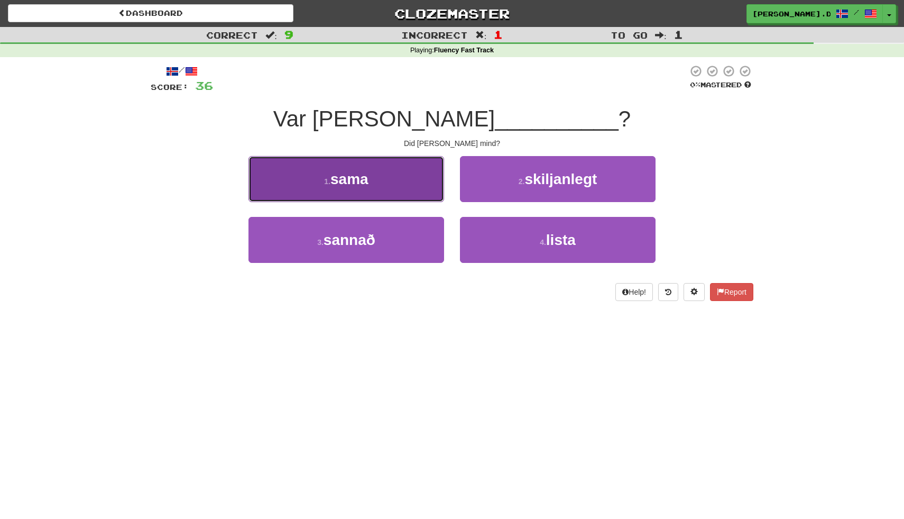
click at [388, 168] on button "1 . sama" at bounding box center [346, 179] width 196 height 46
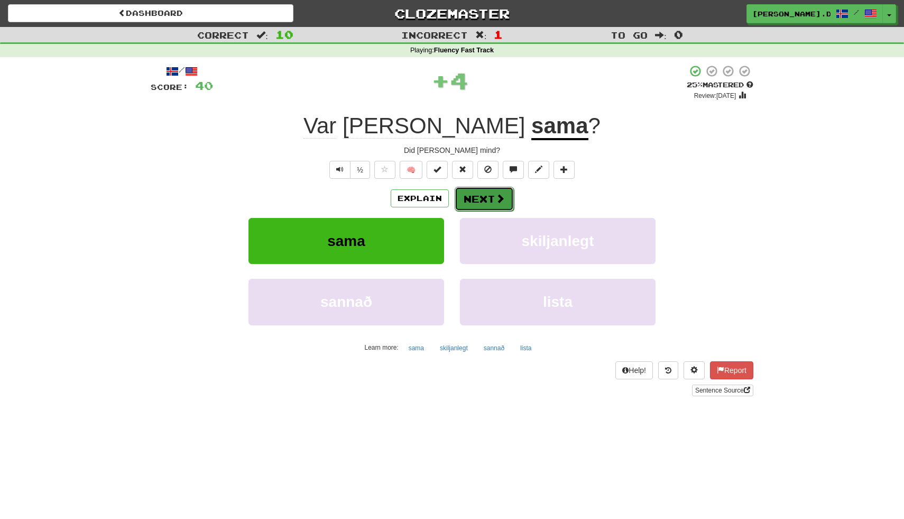
click at [500, 193] on span at bounding box center [500, 198] width 10 height 10
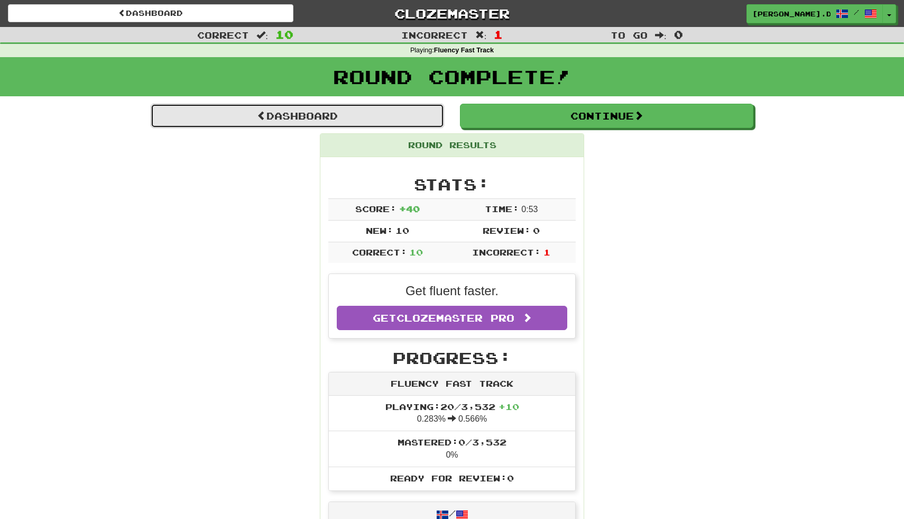
click at [412, 121] on link "Dashboard" at bounding box center [297, 116] width 293 height 24
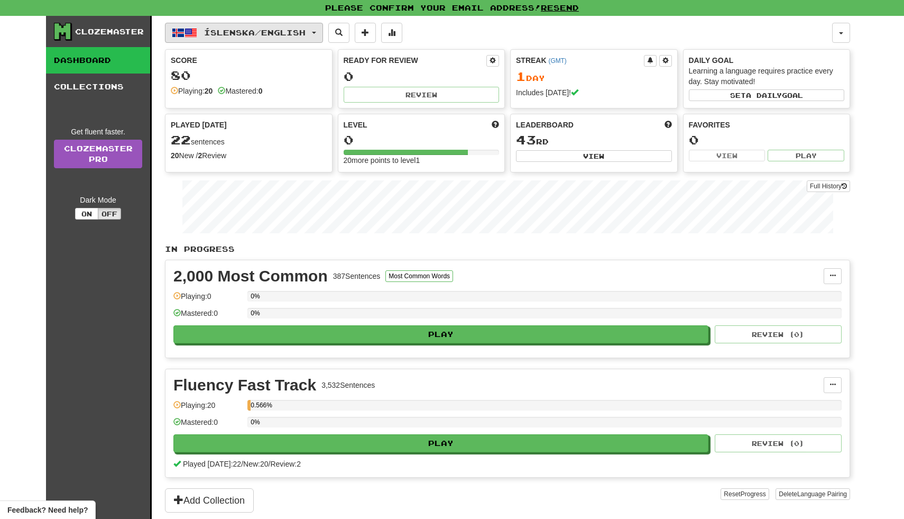
click at [323, 32] on button "Íslenska / English" at bounding box center [244, 33] width 158 height 20
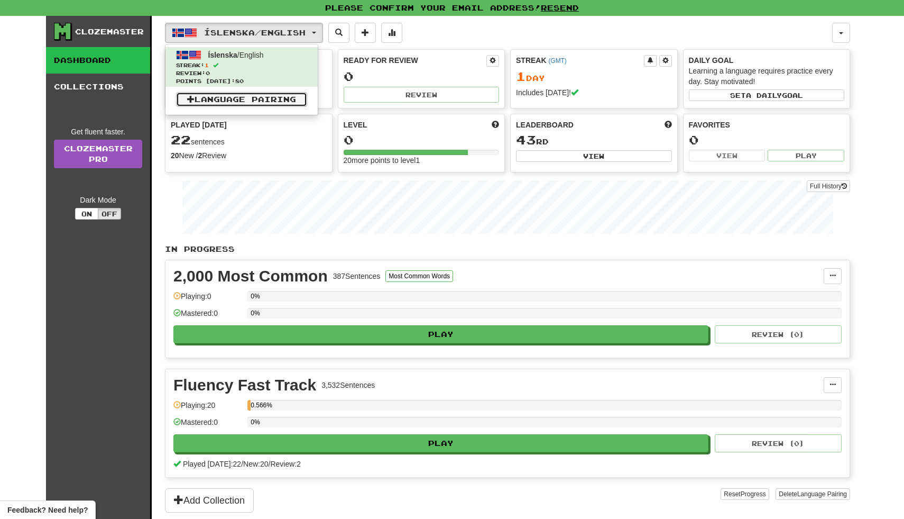
click at [281, 101] on link "Language Pairing" at bounding box center [241, 99] width 131 height 15
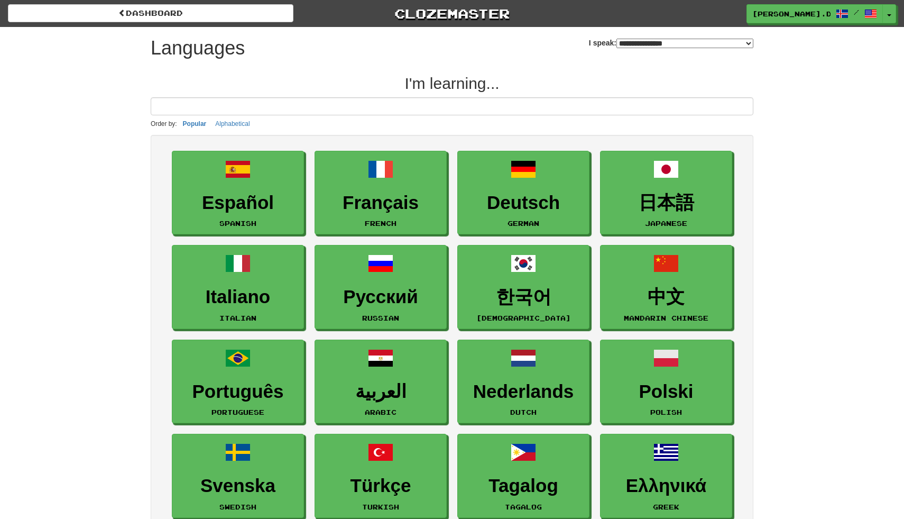
select select "*******"
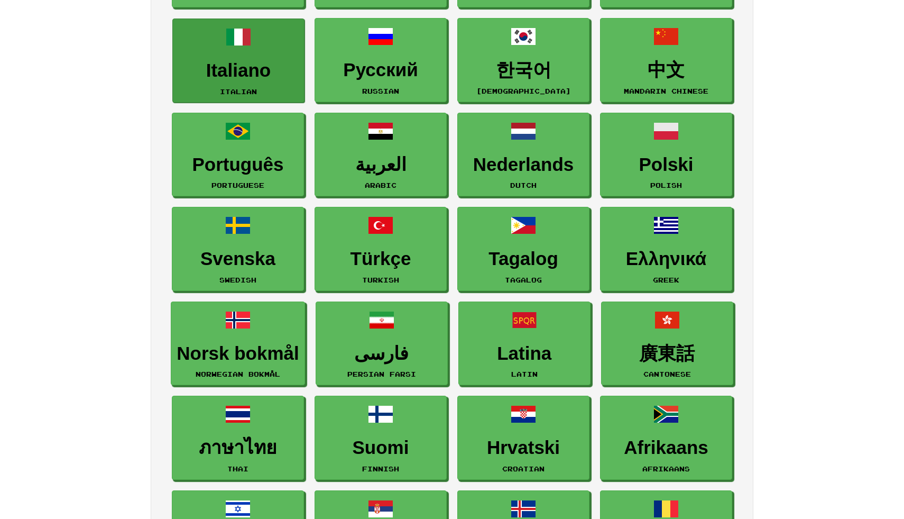
scroll to position [231, 0]
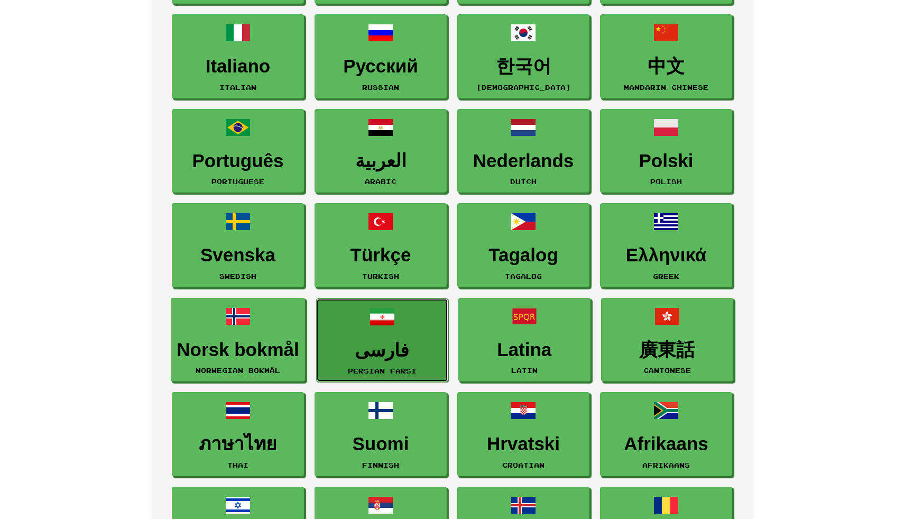
click at [397, 360] on h3 "فارسی" at bounding box center [382, 350] width 121 height 21
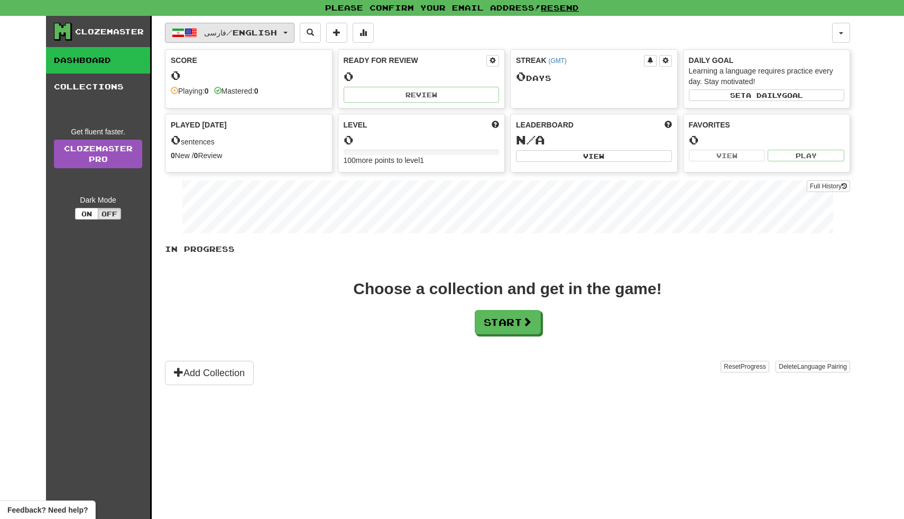
click at [290, 35] on button "فارسی / English" at bounding box center [230, 33] width 130 height 20
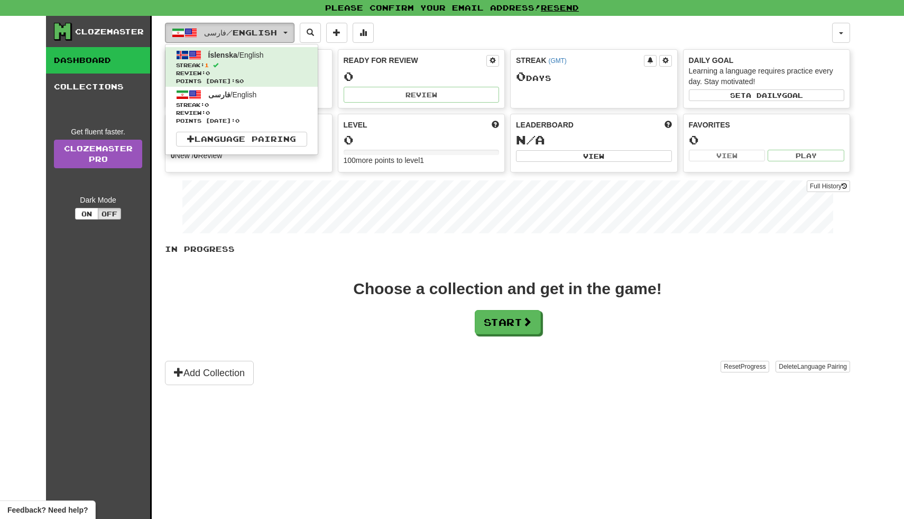
click at [268, 32] on span "فارسی / English" at bounding box center [240, 32] width 73 height 9
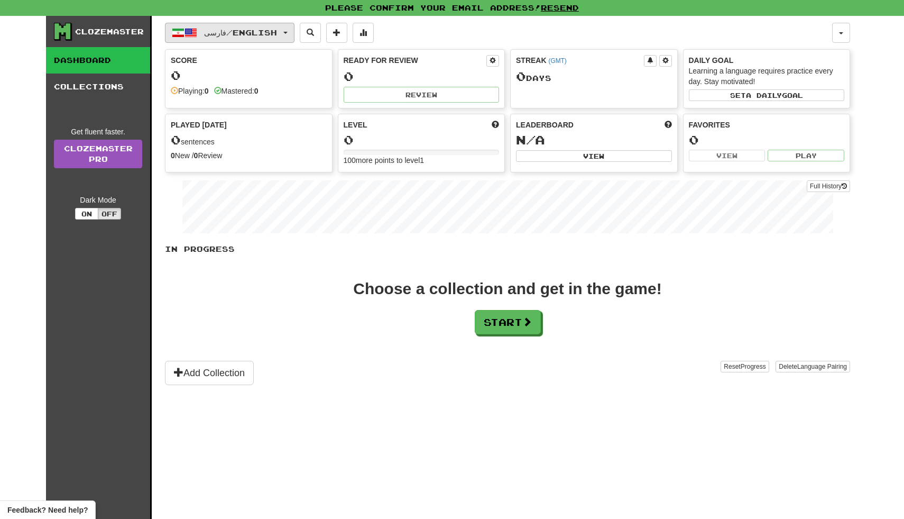
click at [268, 32] on span "فارسی / English" at bounding box center [240, 32] width 73 height 9
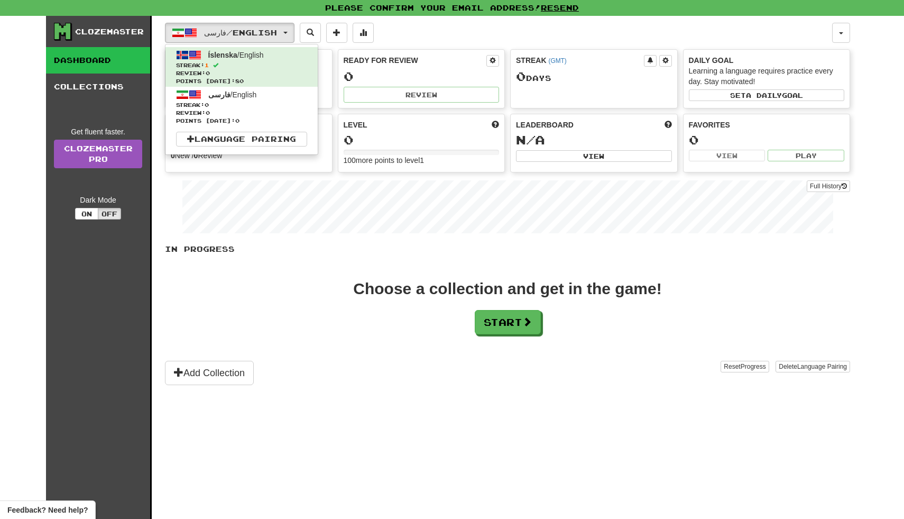
click at [309, 358] on div "In Progress Choose a collection and get in the game! Start Add Collection Reset…" at bounding box center [507, 314] width 685 height 141
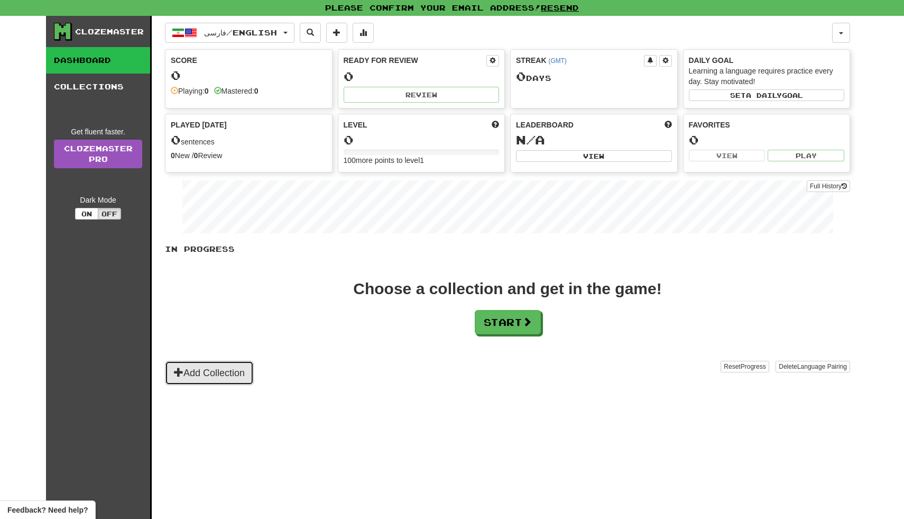
click at [241, 369] on button "Add Collection" at bounding box center [209, 373] width 89 height 24
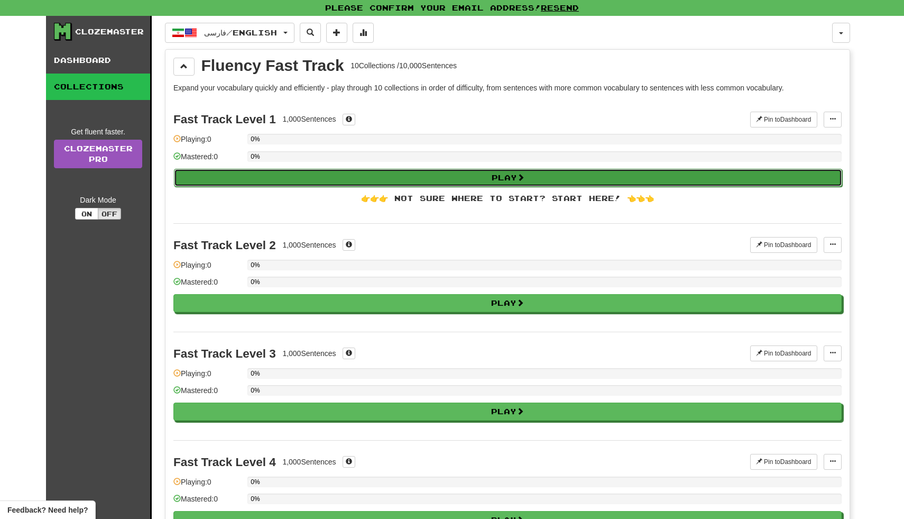
click at [333, 179] on button "Play" at bounding box center [508, 178] width 668 height 18
select select "**"
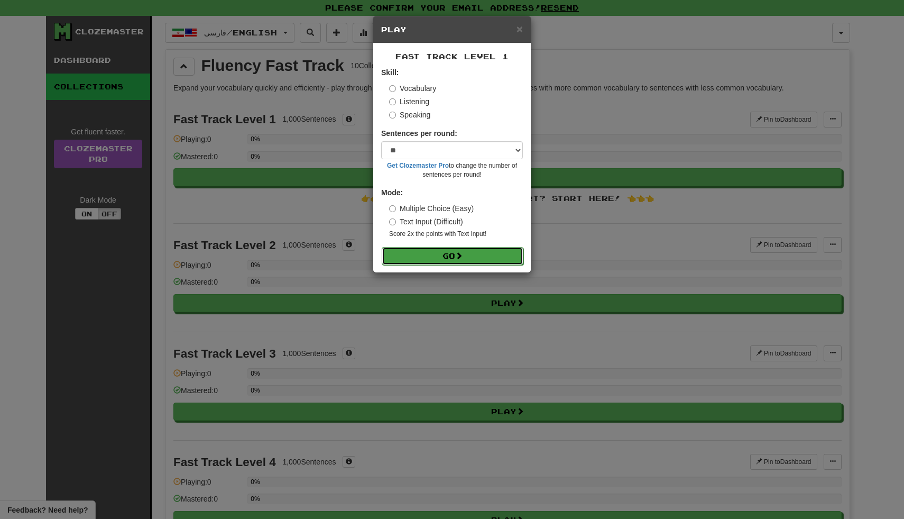
click at [435, 255] on button "Go" at bounding box center [453, 256] width 142 height 18
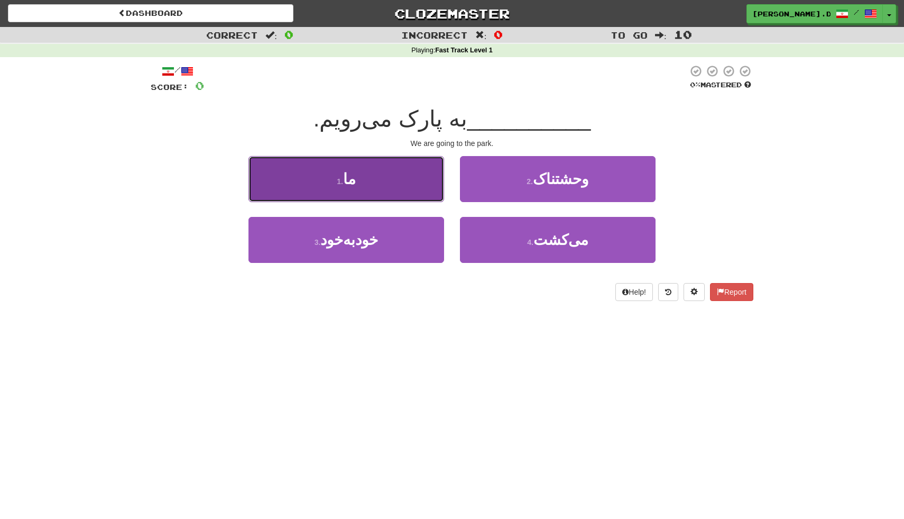
click at [401, 176] on button "1 . ما" at bounding box center [346, 179] width 196 height 46
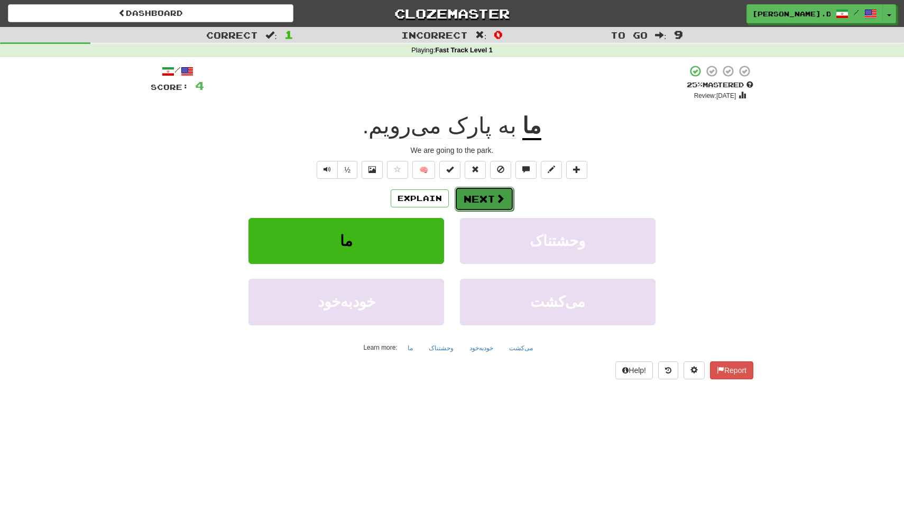
click at [492, 191] on button "Next" at bounding box center [484, 199] width 59 height 24
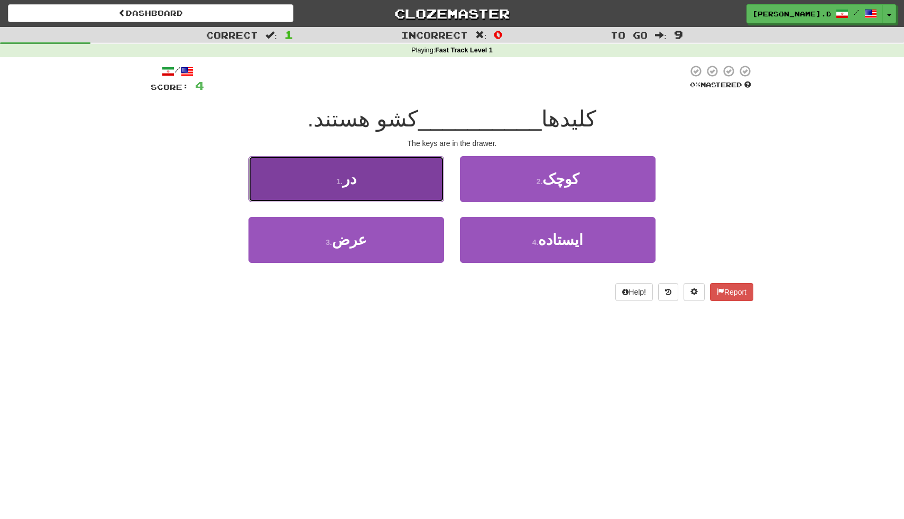
click at [407, 167] on button "1 . در" at bounding box center [346, 179] width 196 height 46
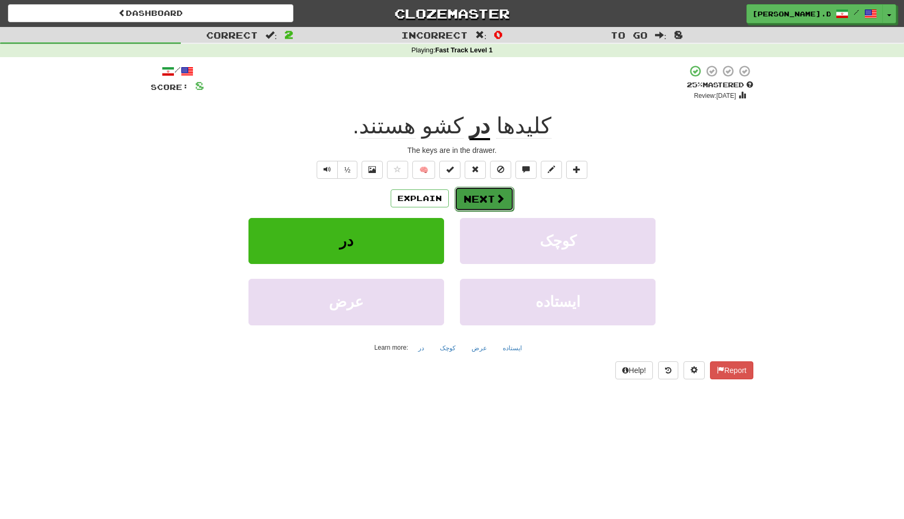
click at [484, 196] on button "Next" at bounding box center [484, 199] width 59 height 24
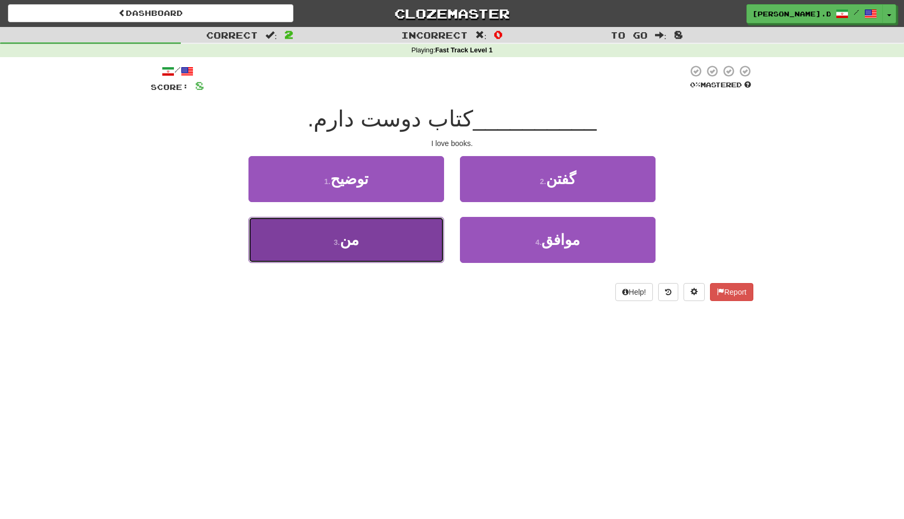
click at [375, 231] on button "3 . من" at bounding box center [346, 240] width 196 height 46
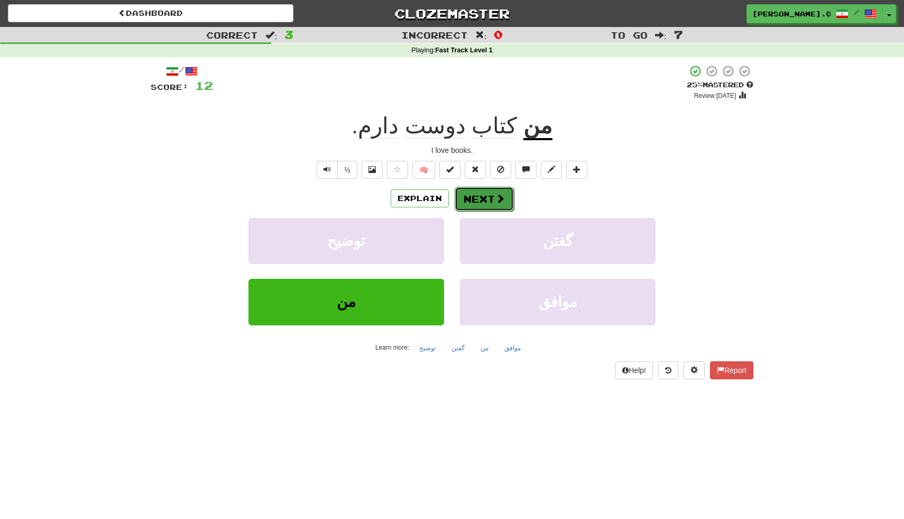
click at [502, 192] on button "Next" at bounding box center [484, 199] width 59 height 24
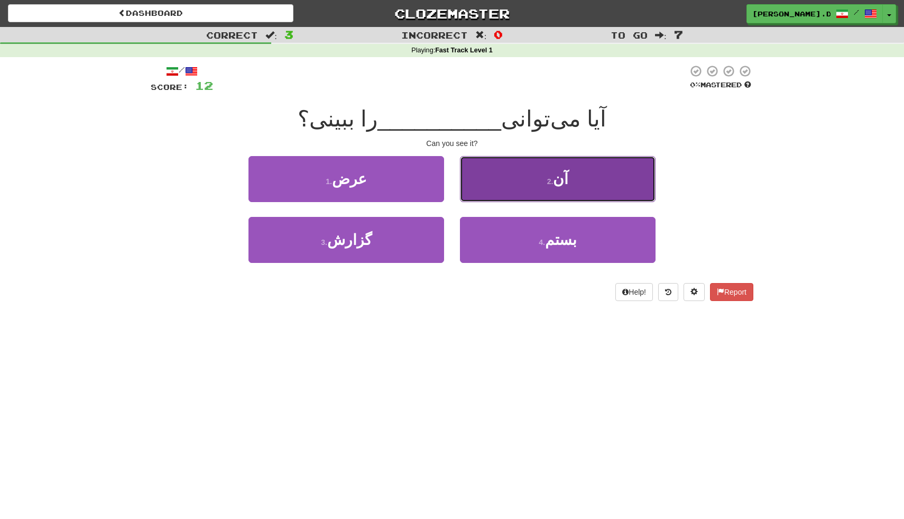
click at [504, 191] on button "2 . آن" at bounding box center [558, 179] width 196 height 46
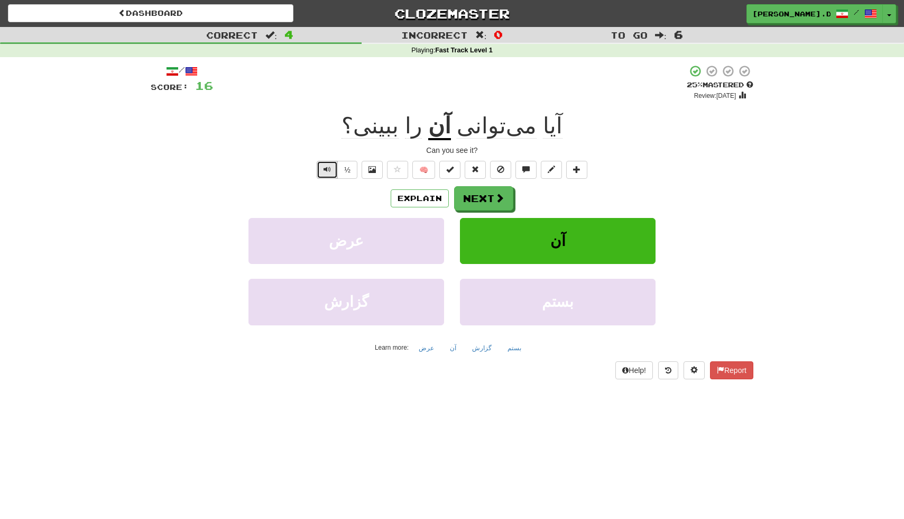
click at [330, 170] on span "Text-to-speech controls" at bounding box center [327, 168] width 7 height 7
click at [498, 205] on button "Next" at bounding box center [484, 199] width 59 height 24
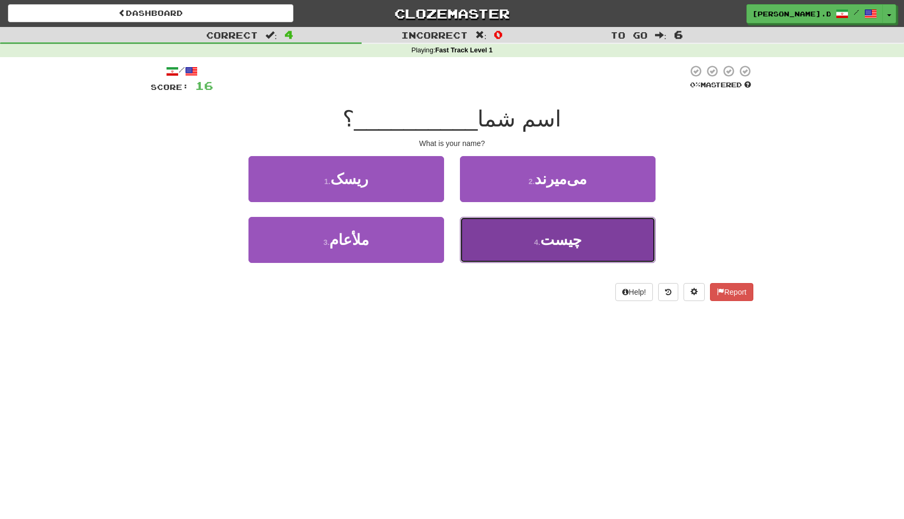
click at [530, 240] on button "4 . چیست" at bounding box center [558, 240] width 196 height 46
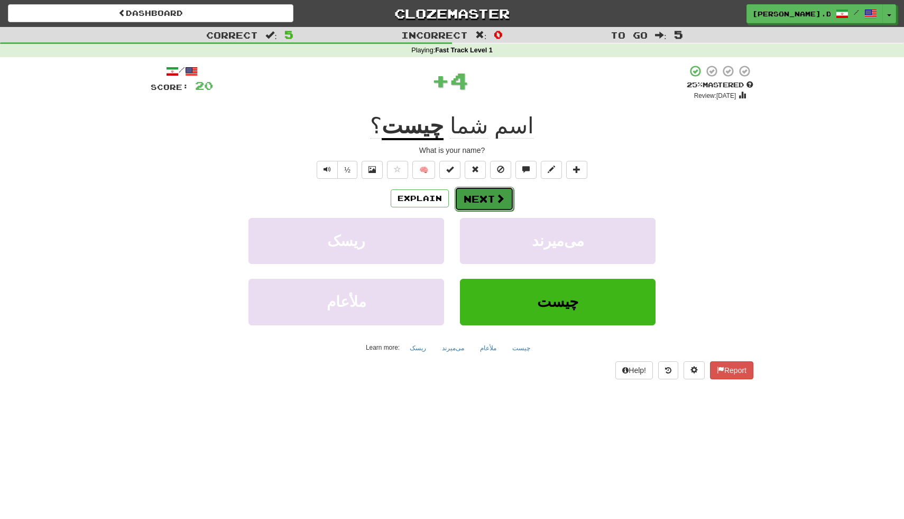
click at [486, 200] on button "Next" at bounding box center [484, 199] width 59 height 24
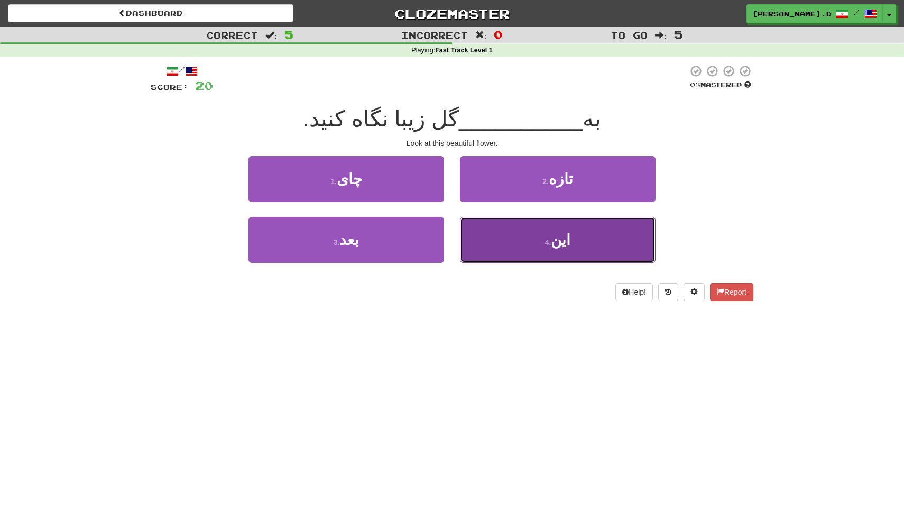
click at [539, 250] on button "4 . این" at bounding box center [558, 240] width 196 height 46
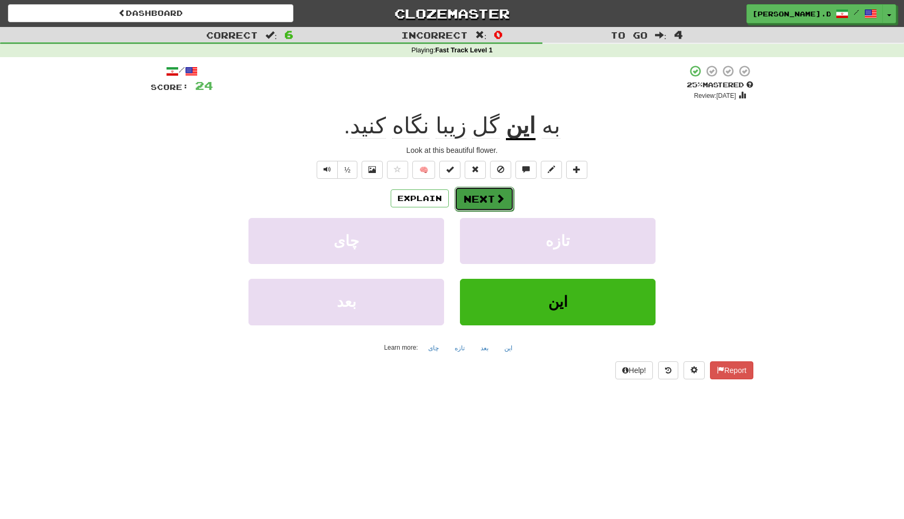
click at [486, 209] on button "Next" at bounding box center [484, 199] width 59 height 24
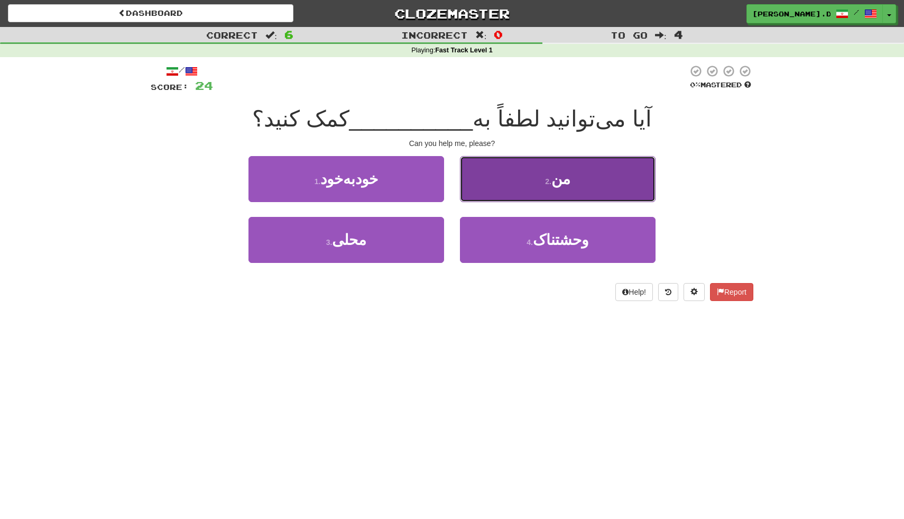
click at [510, 180] on button "2 . من" at bounding box center [558, 179] width 196 height 46
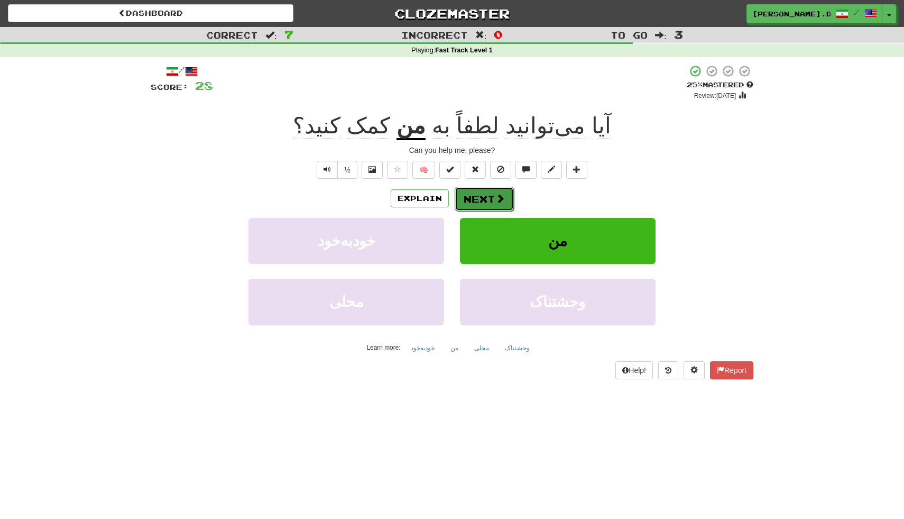
click at [488, 198] on button "Next" at bounding box center [484, 199] width 59 height 24
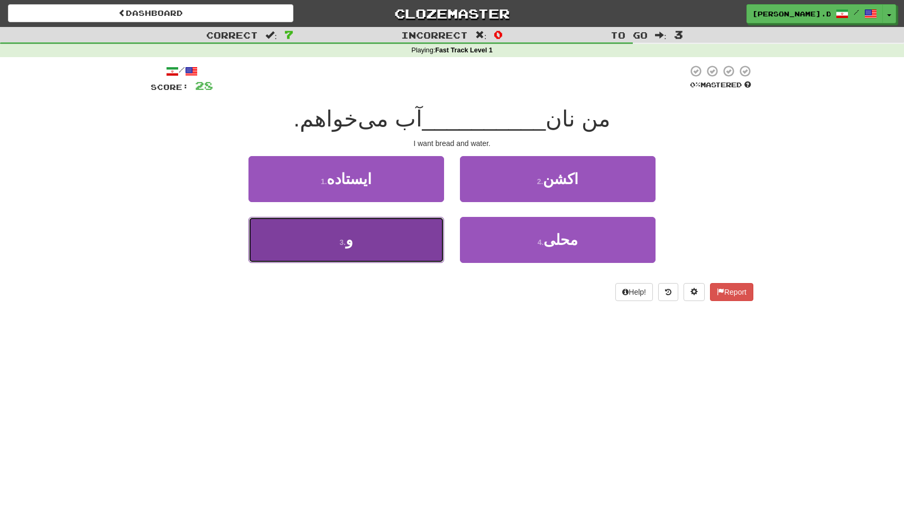
click at [330, 255] on button "3 . و" at bounding box center [346, 240] width 196 height 46
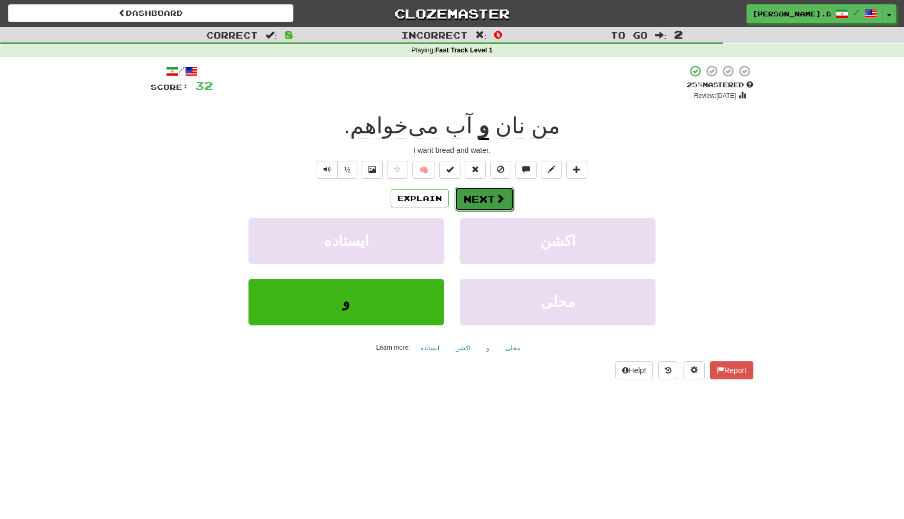
click at [475, 199] on button "Next" at bounding box center [484, 199] width 59 height 24
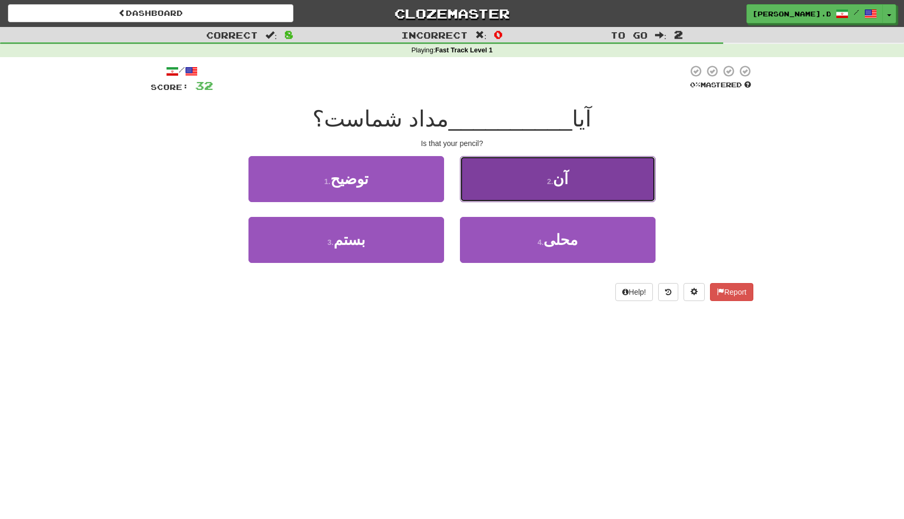
click at [512, 194] on button "2 . آن" at bounding box center [558, 179] width 196 height 46
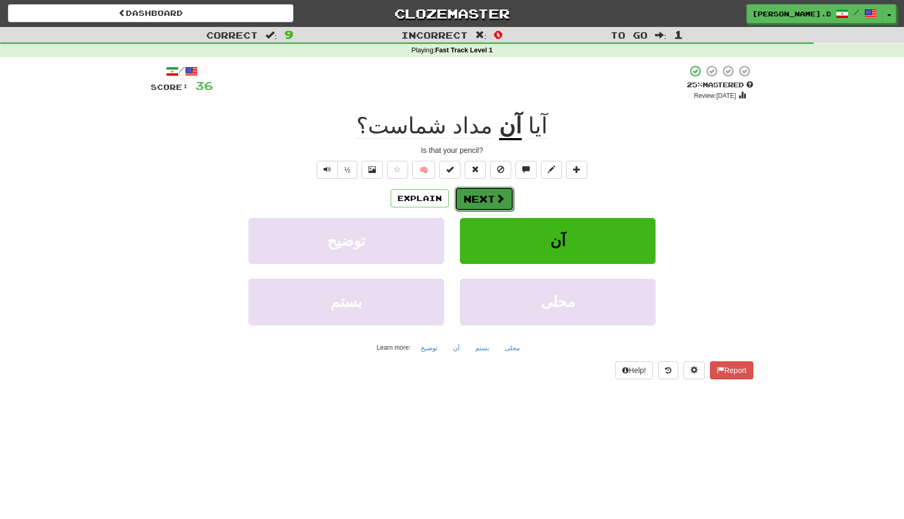
click at [482, 193] on button "Next" at bounding box center [484, 199] width 59 height 24
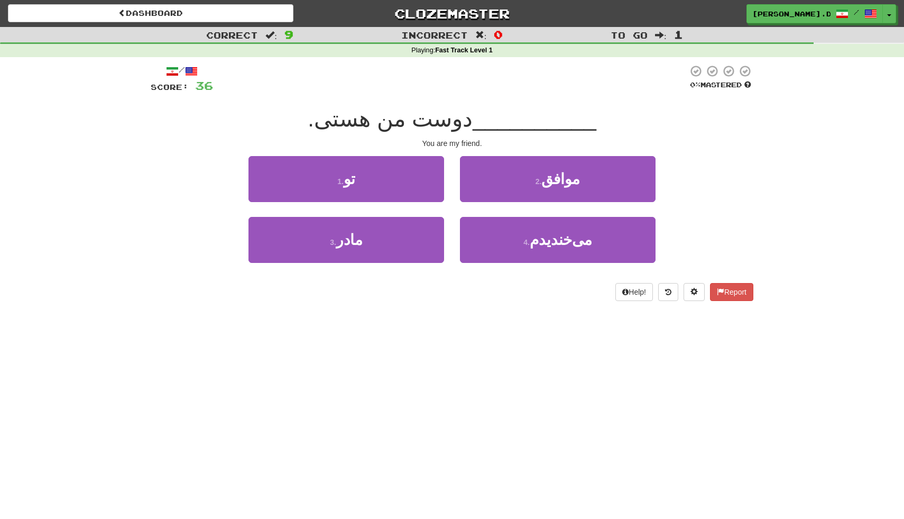
click at [414, 206] on div "1 . تو" at bounding box center [346, 186] width 211 height 61
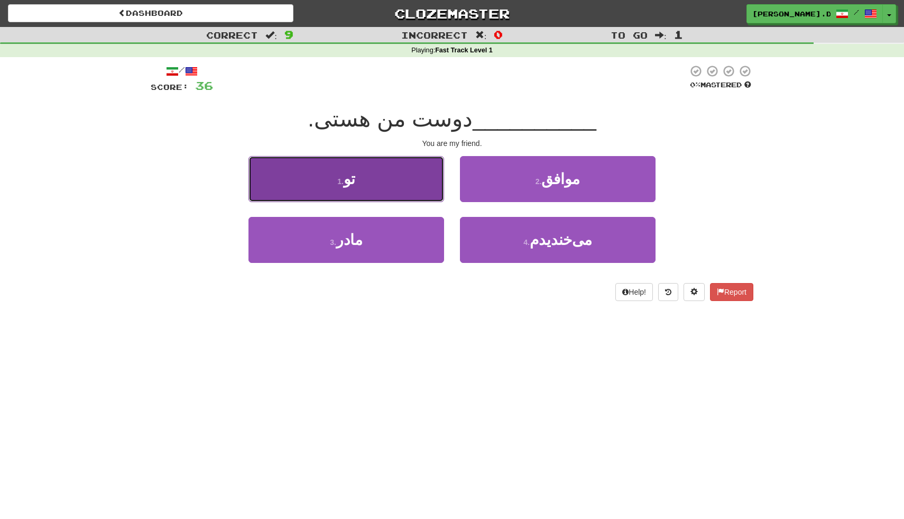
click at [414, 197] on button "1 . تو" at bounding box center [346, 179] width 196 height 46
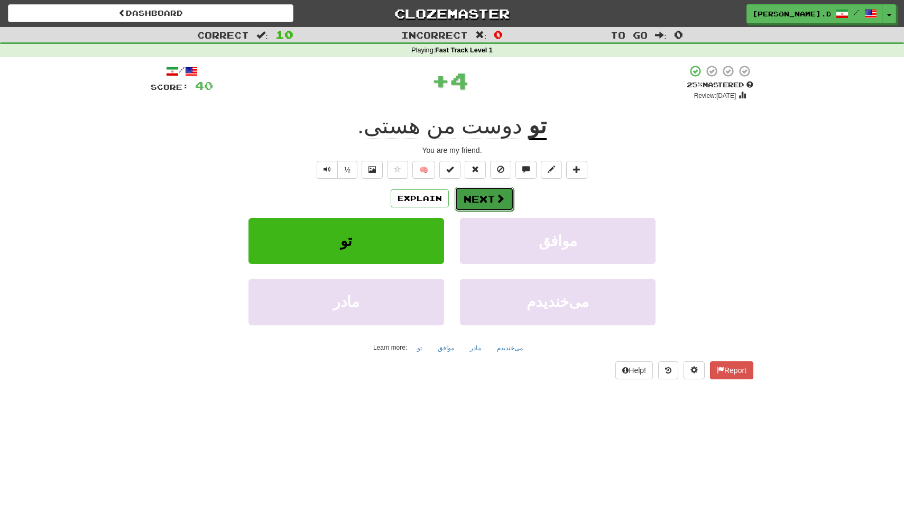
click at [485, 196] on button "Next" at bounding box center [484, 199] width 59 height 24
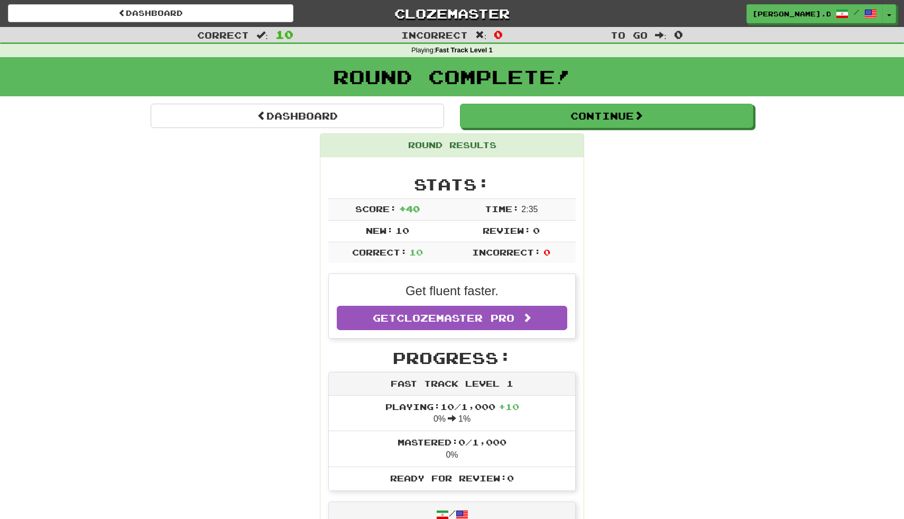
click at [579, 139] on div "Round Results" at bounding box center [451, 145] width 263 height 23
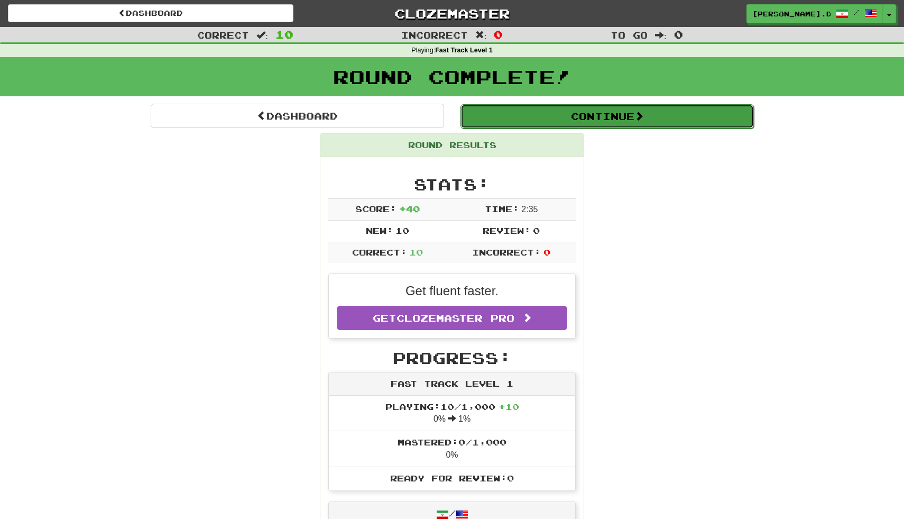
click at [594, 120] on button "Continue" at bounding box center [606, 116] width 293 height 24
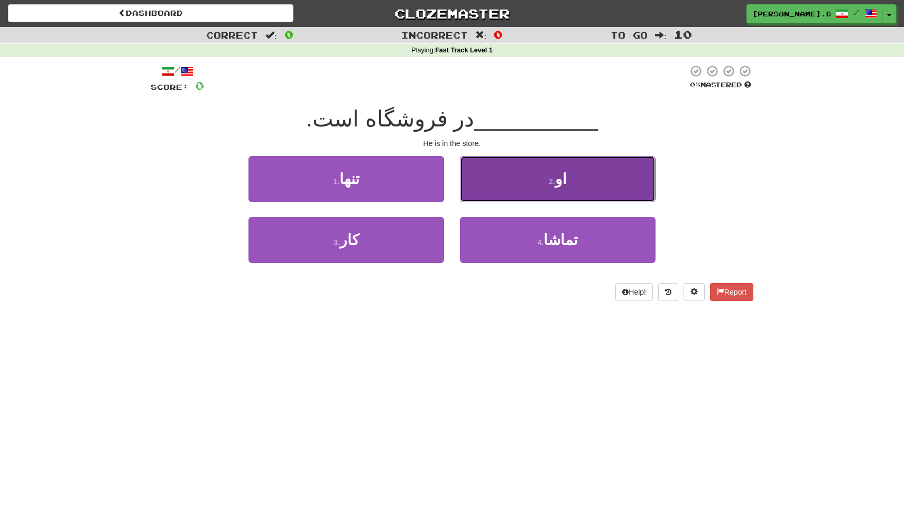
click at [555, 179] on small "2 ." at bounding box center [552, 181] width 6 height 8
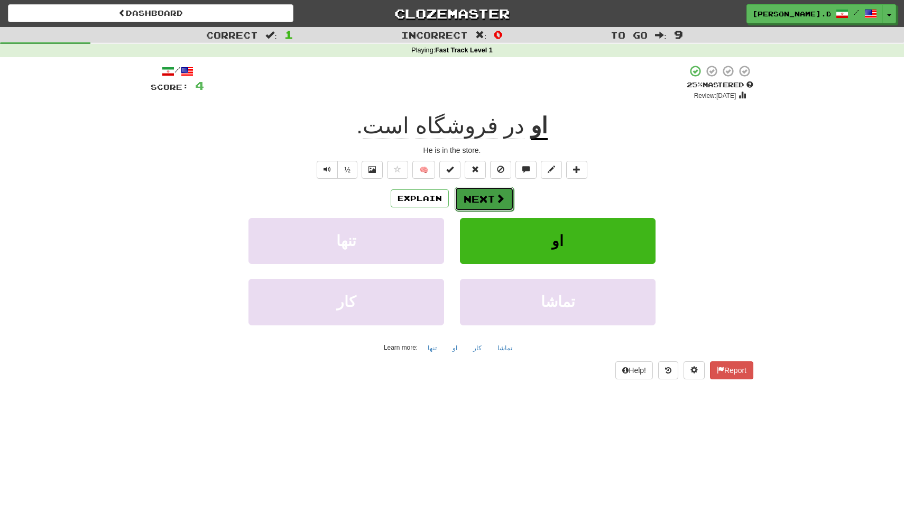
click at [488, 198] on button "Next" at bounding box center [484, 199] width 59 height 24
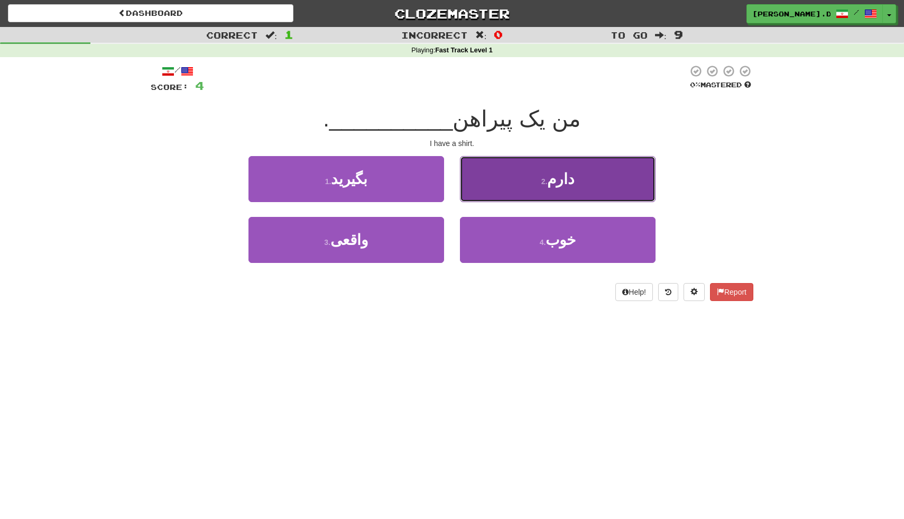
click at [619, 172] on button "2 . [GEOGRAPHIC_DATA]" at bounding box center [558, 179] width 196 height 46
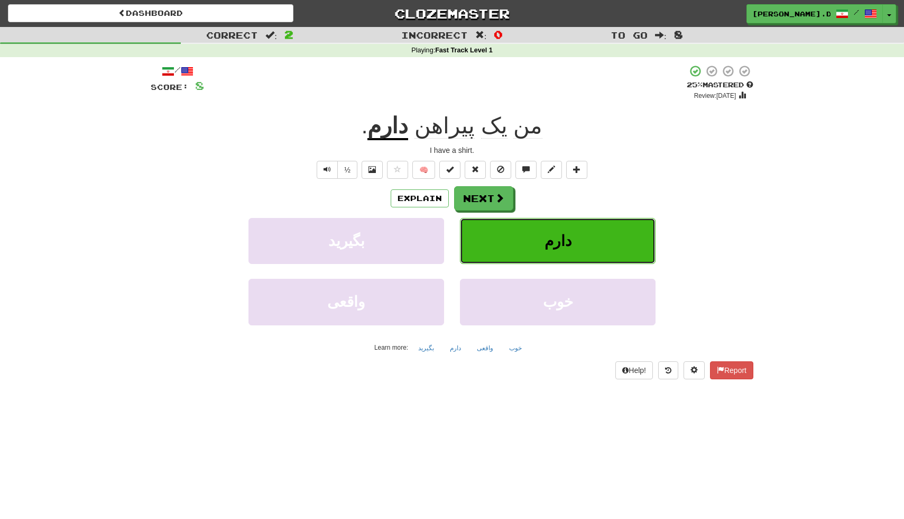
click at [484, 231] on button "دارم" at bounding box center [558, 241] width 196 height 46
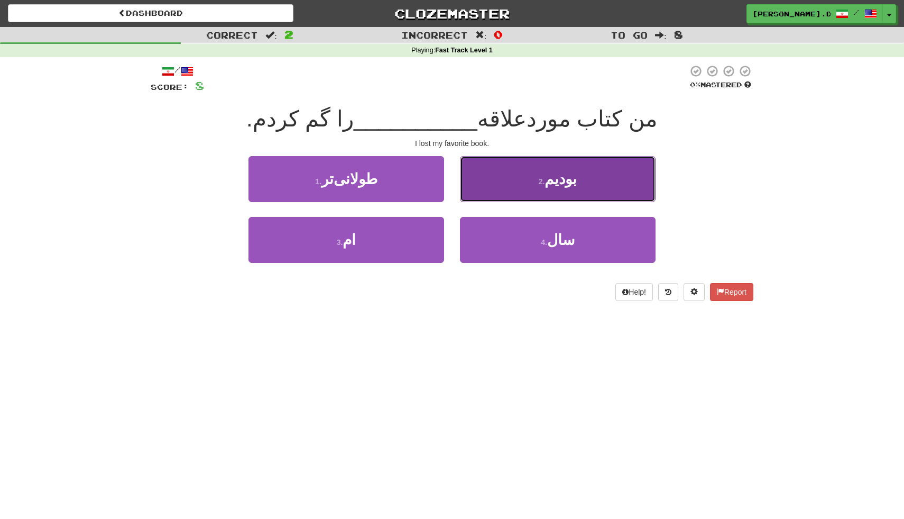
click at [626, 180] on button "2 . بودیم" at bounding box center [558, 179] width 196 height 46
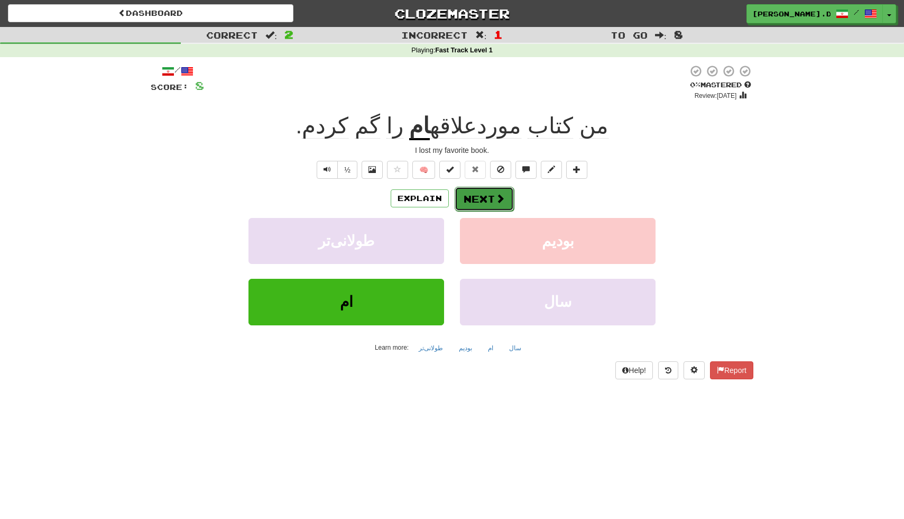
click at [500, 202] on span at bounding box center [500, 198] width 10 height 10
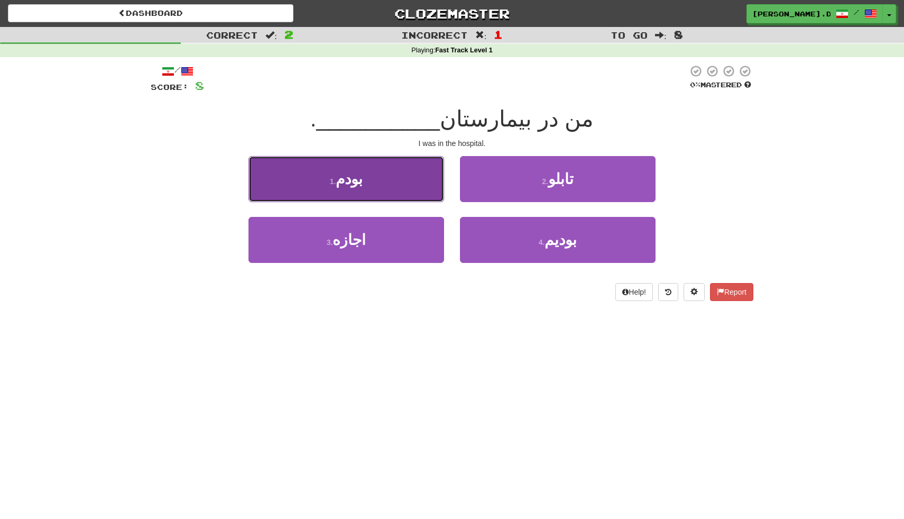
click at [420, 182] on button "1 . بودم" at bounding box center [346, 179] width 196 height 46
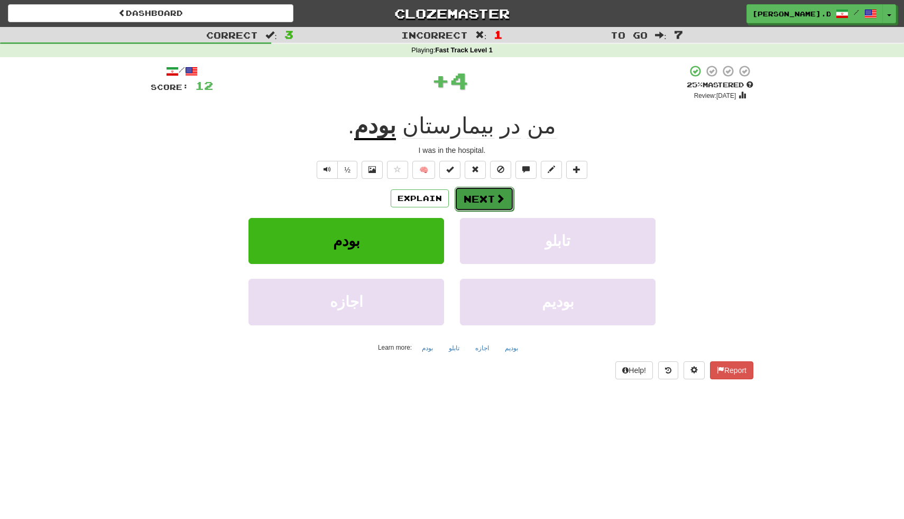
click at [502, 202] on span at bounding box center [500, 198] width 10 height 10
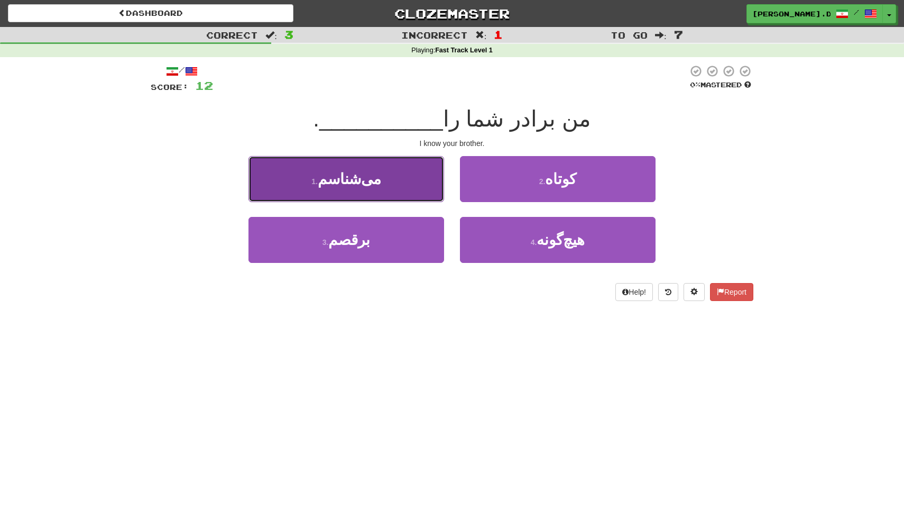
click at [379, 186] on button "1 . می‌شناسم" at bounding box center [346, 179] width 196 height 46
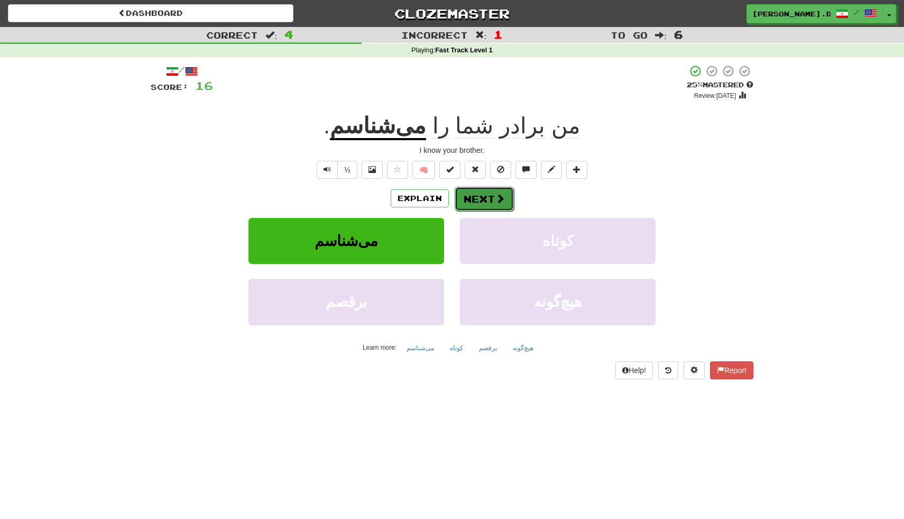
click at [504, 204] on button "Next" at bounding box center [484, 199] width 59 height 24
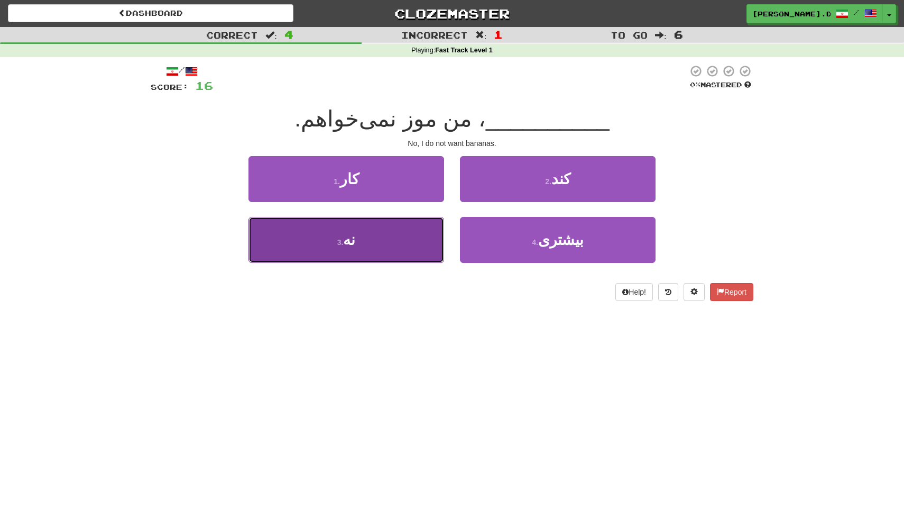
click at [401, 236] on button "3 . نه" at bounding box center [346, 240] width 196 height 46
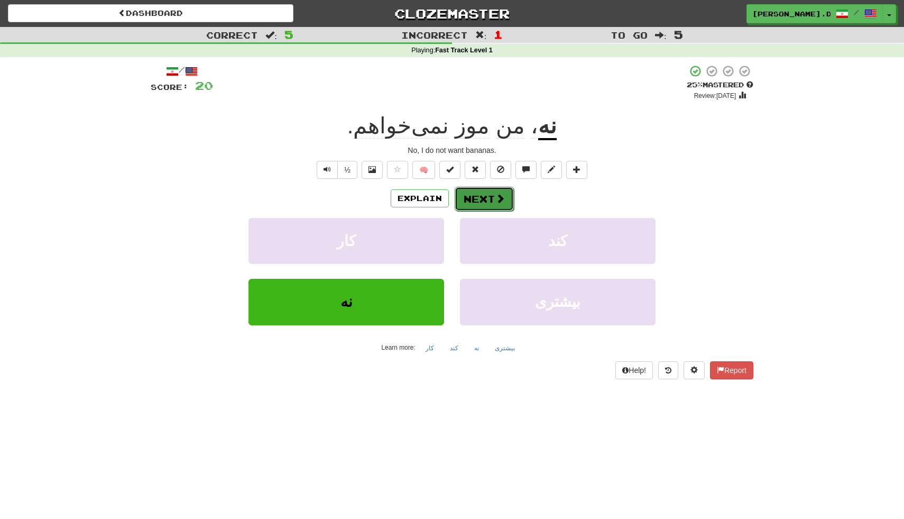
click at [493, 193] on button "Next" at bounding box center [484, 199] width 59 height 24
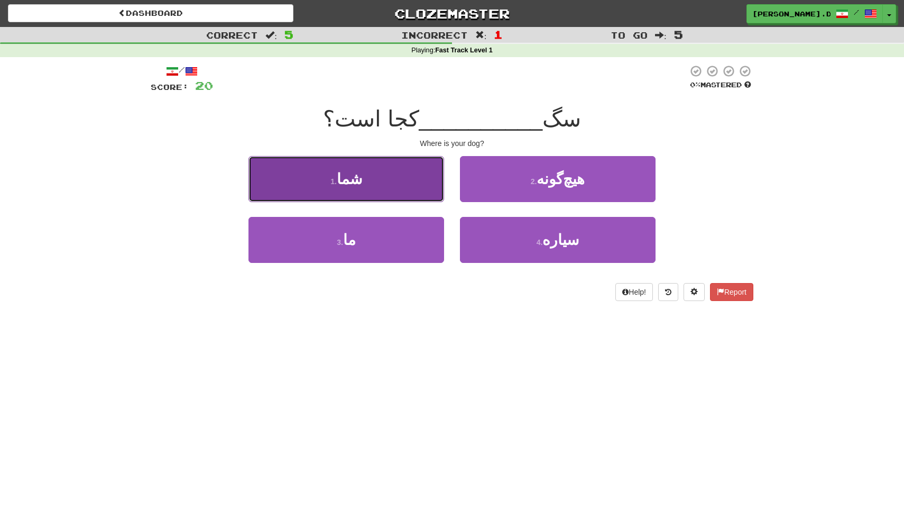
click at [406, 187] on button "1 . شما" at bounding box center [346, 179] width 196 height 46
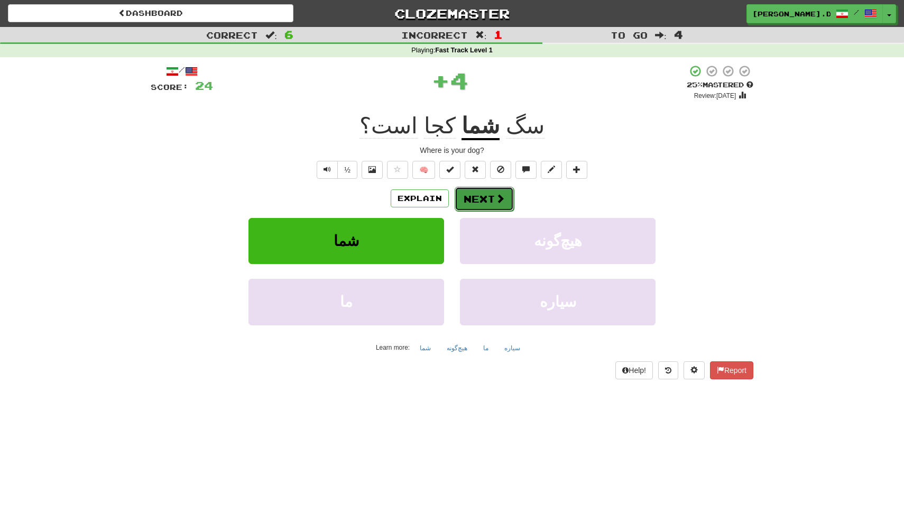
click at [468, 199] on button "Next" at bounding box center [484, 199] width 59 height 24
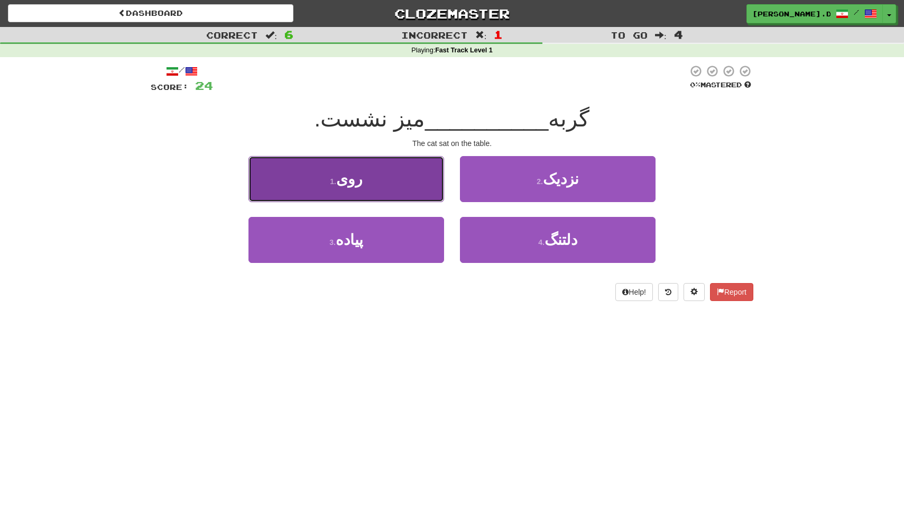
click at [367, 193] on button "1 . روی" at bounding box center [346, 179] width 196 height 46
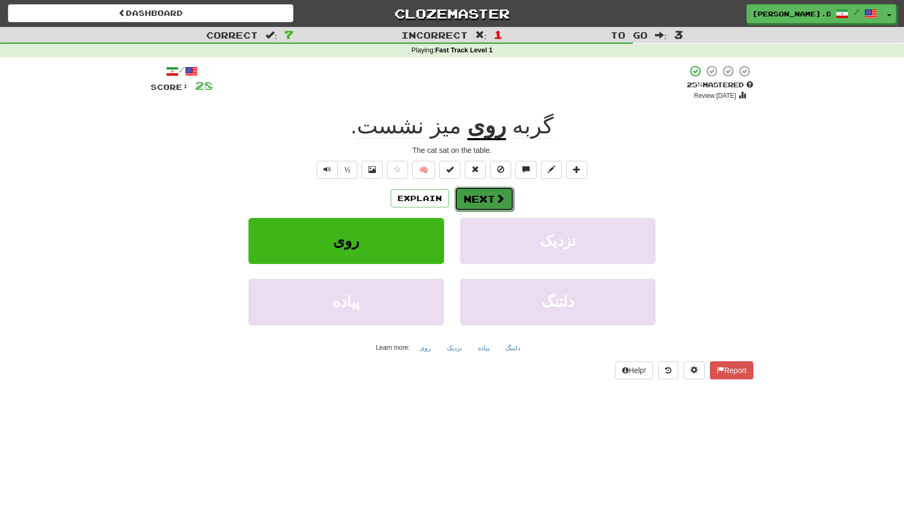
click at [495, 199] on span at bounding box center [500, 198] width 10 height 10
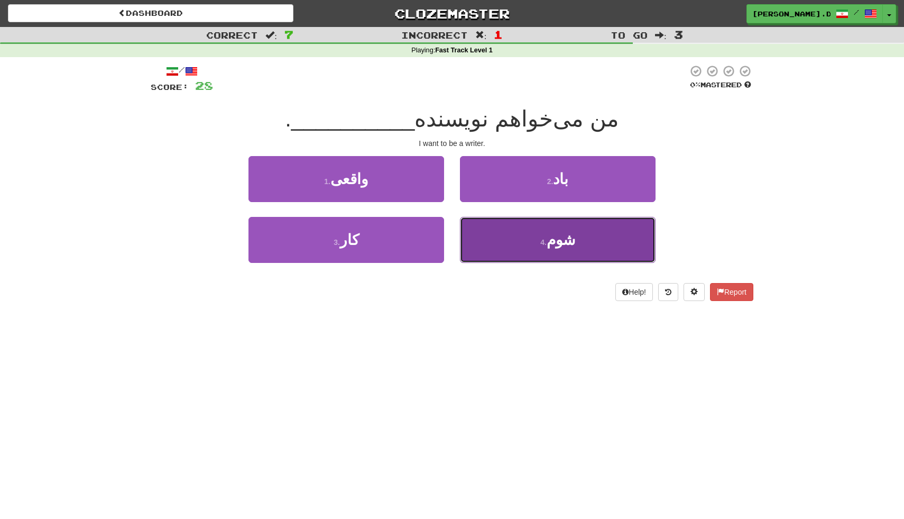
click at [539, 249] on button "4 . [GEOGRAPHIC_DATA]" at bounding box center [558, 240] width 196 height 46
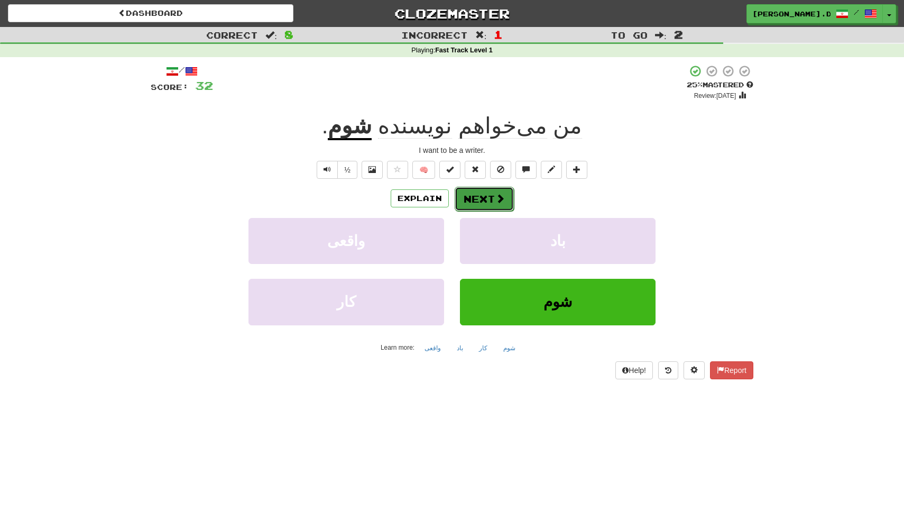
click at [480, 192] on button "Next" at bounding box center [484, 199] width 59 height 24
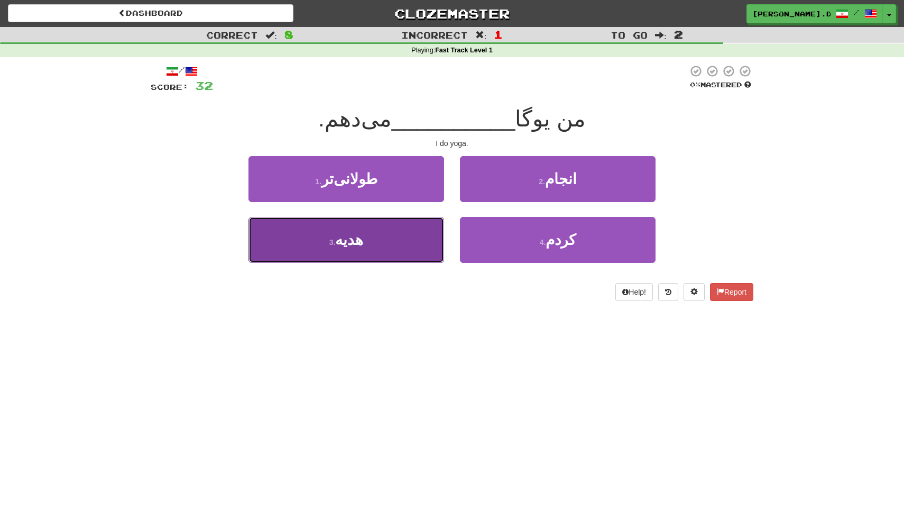
click at [408, 236] on button "3 . هدیه" at bounding box center [346, 240] width 196 height 46
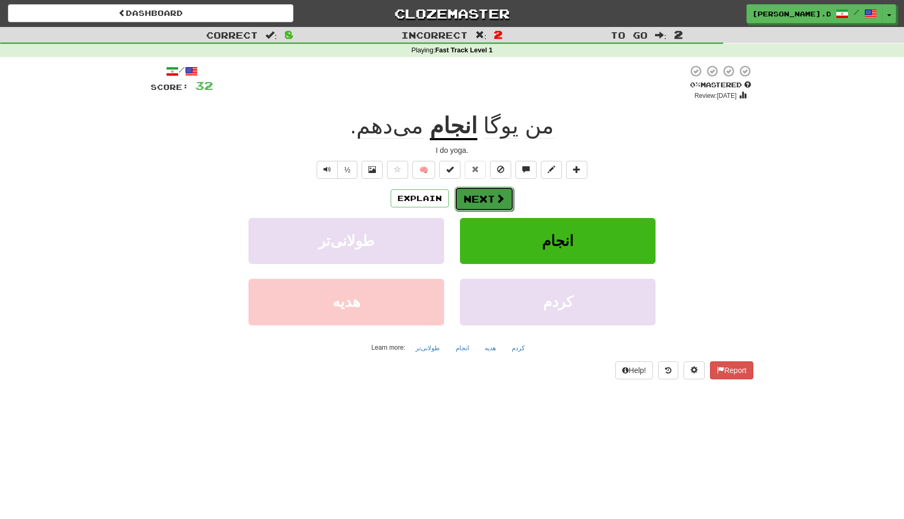
click at [488, 202] on button "Next" at bounding box center [484, 199] width 59 height 24
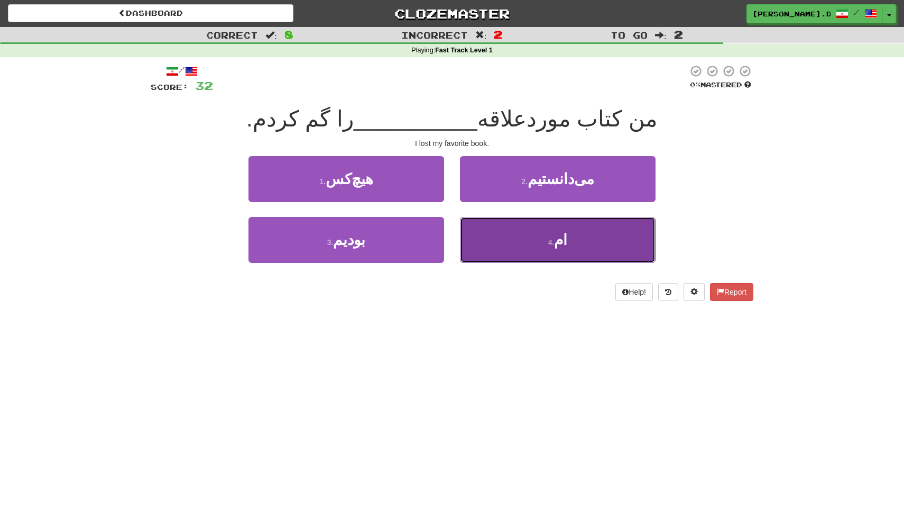
click at [485, 256] on button "4 . ام" at bounding box center [558, 240] width 196 height 46
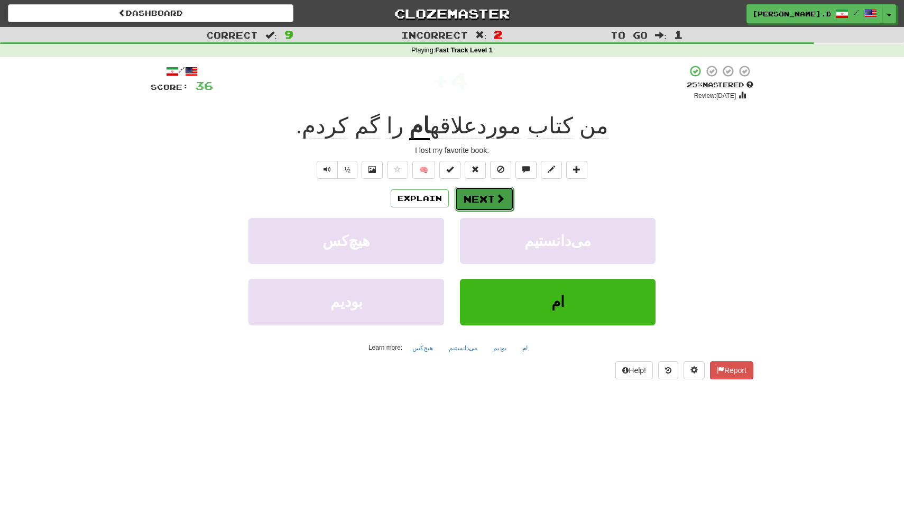
click at [480, 196] on button "Next" at bounding box center [484, 199] width 59 height 24
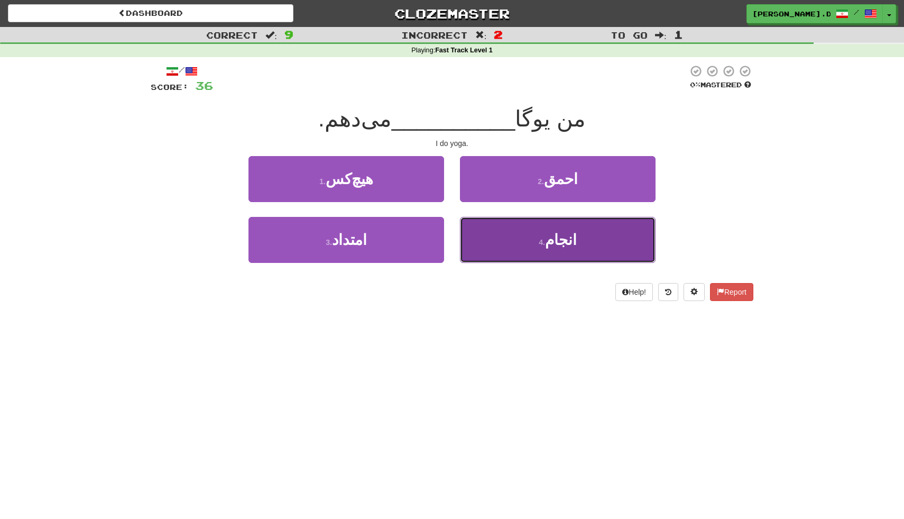
click at [462, 227] on button "4 . انجام" at bounding box center [558, 240] width 196 height 46
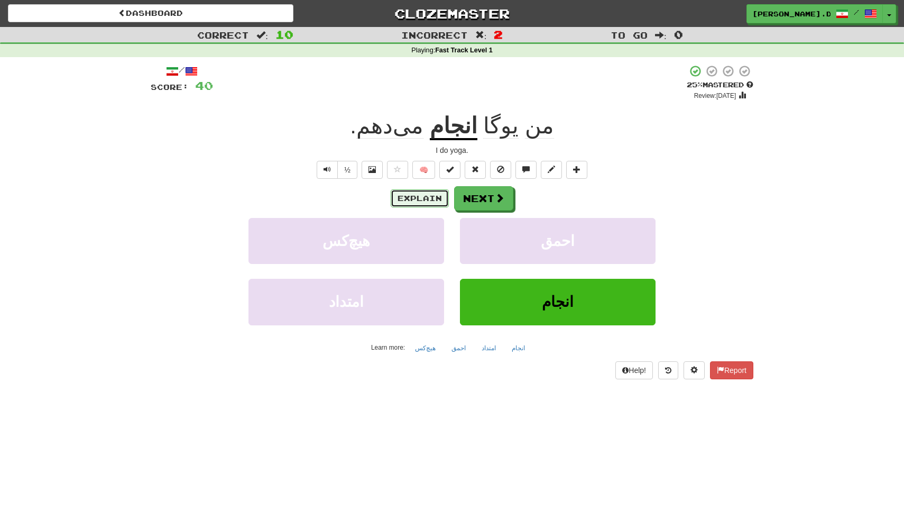
click at [420, 206] on button "Explain" at bounding box center [420, 198] width 58 height 18
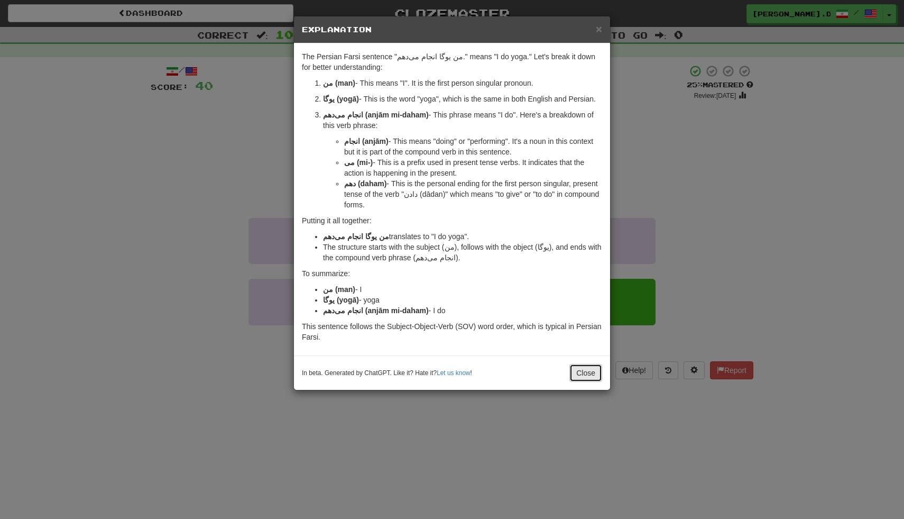
click at [585, 377] on button "Close" at bounding box center [585, 373] width 33 height 18
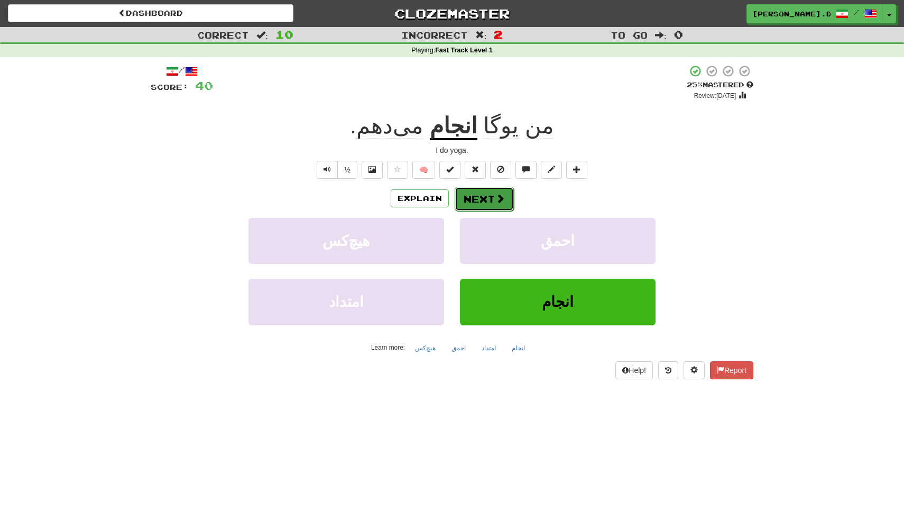
click at [499, 197] on span at bounding box center [500, 198] width 10 height 10
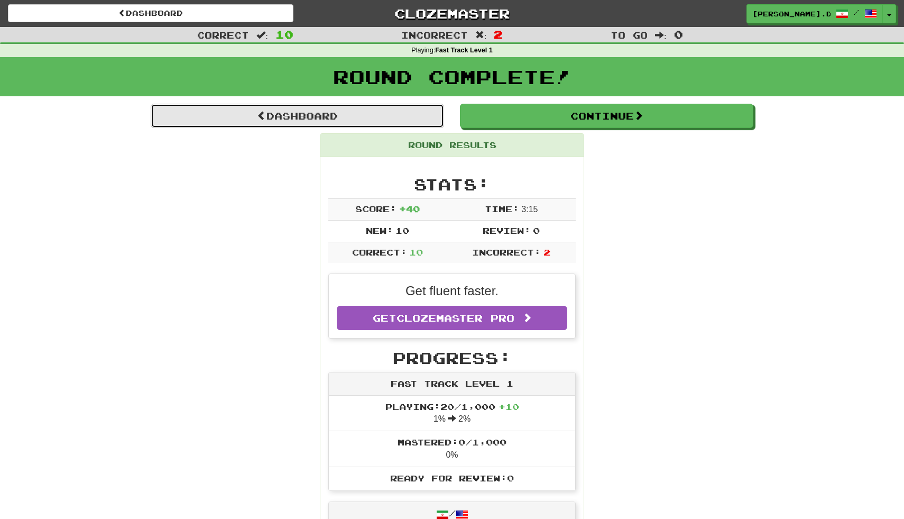
click at [354, 116] on link "Dashboard" at bounding box center [297, 116] width 293 height 24
